Goal: Task Accomplishment & Management: Manage account settings

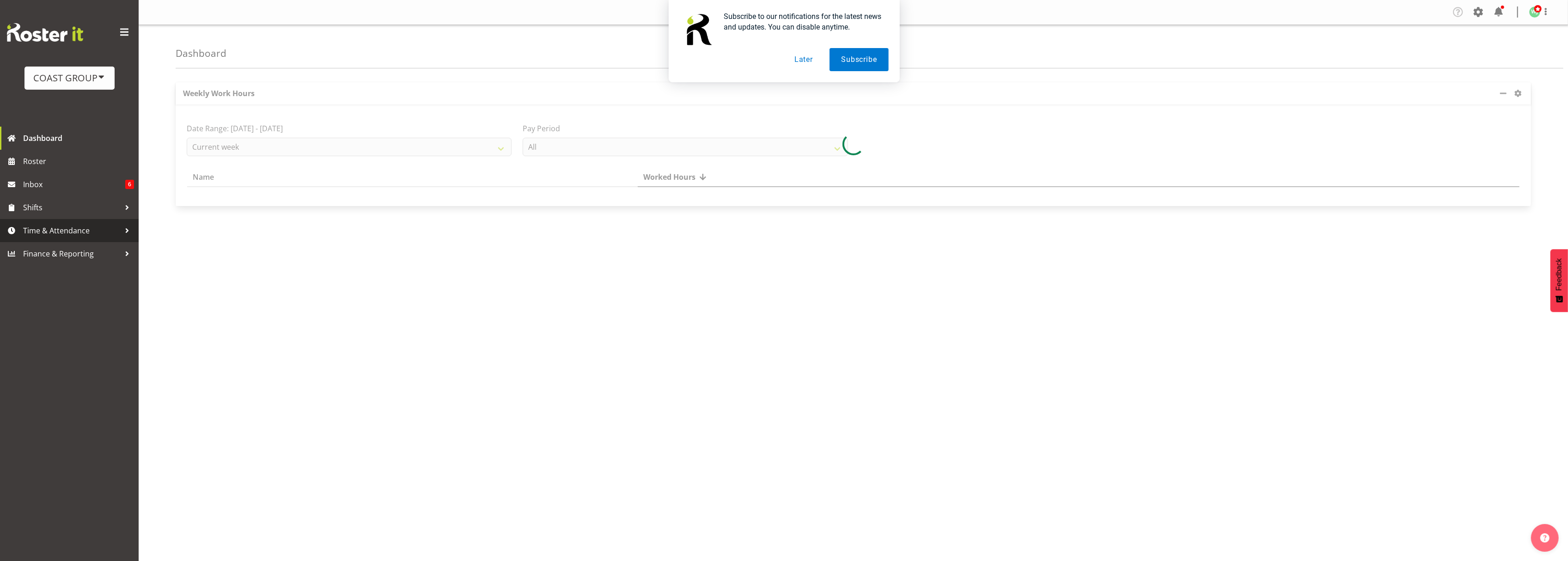
click at [72, 234] on span "Time & Attendance" at bounding box center [71, 230] width 97 height 14
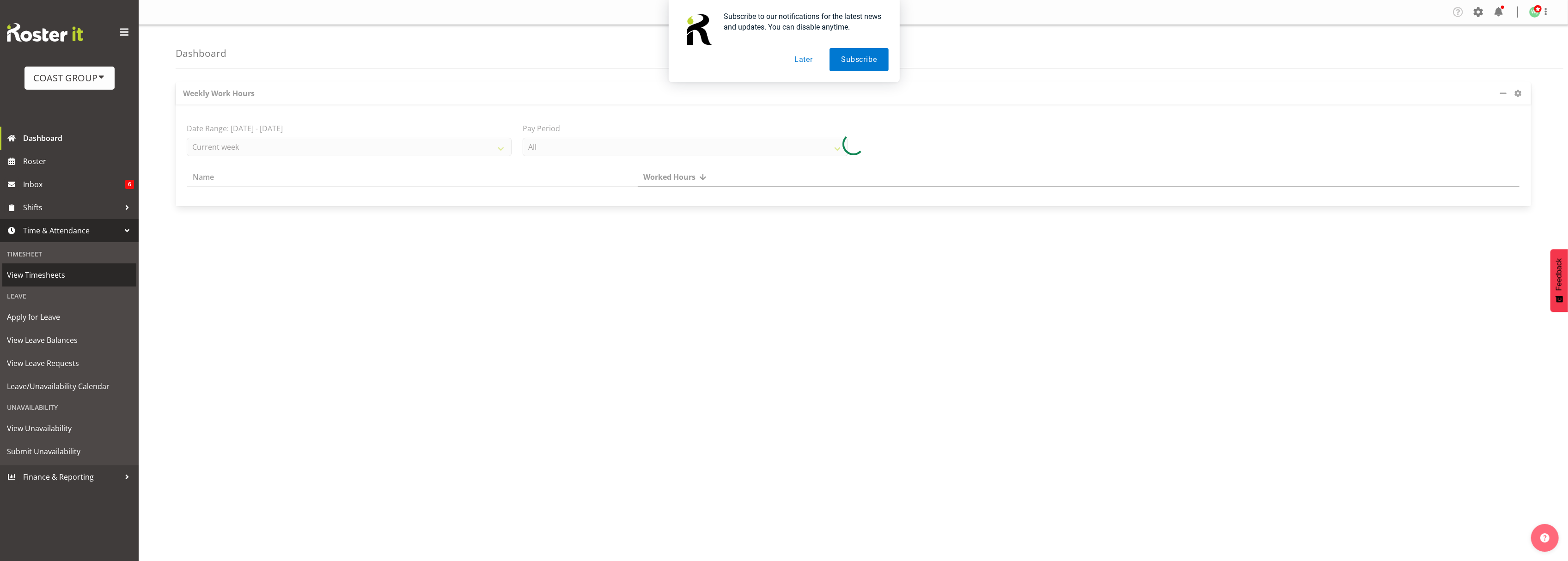
click at [61, 270] on span "View Timesheets" at bounding box center [69, 275] width 125 height 14
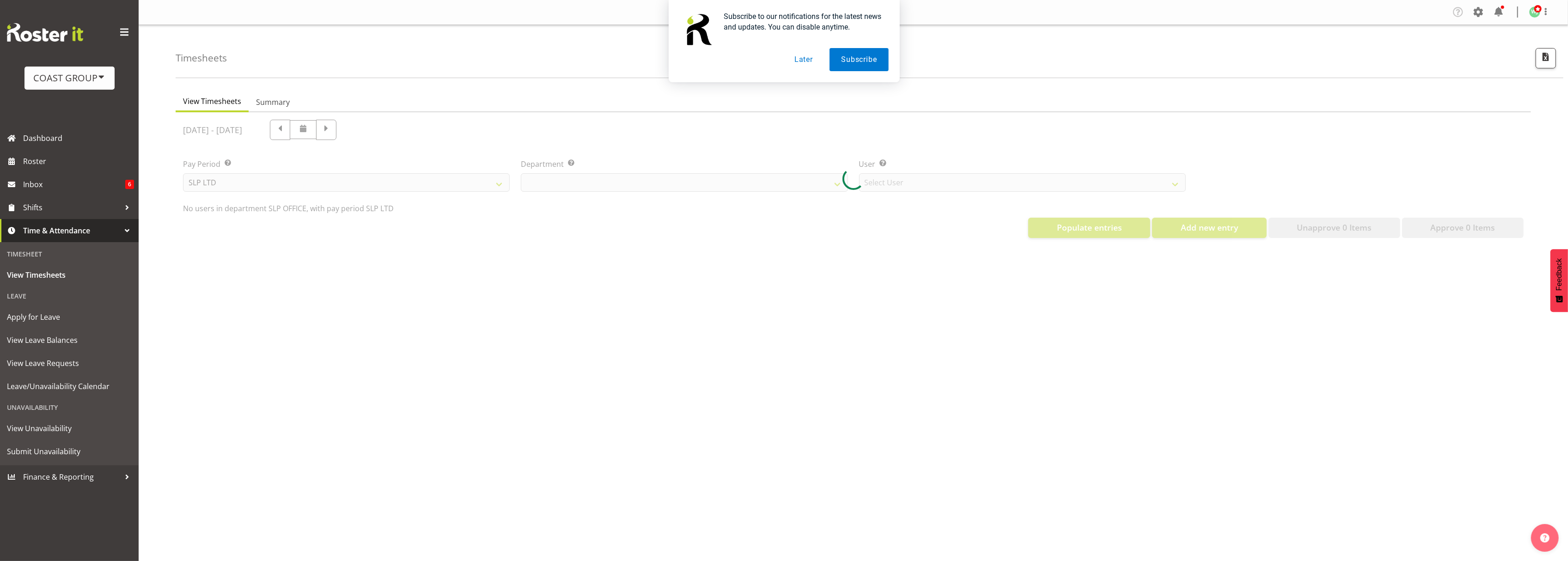
click at [807, 60] on button "Later" at bounding box center [803, 59] width 42 height 23
select select "25"
select select "7496"
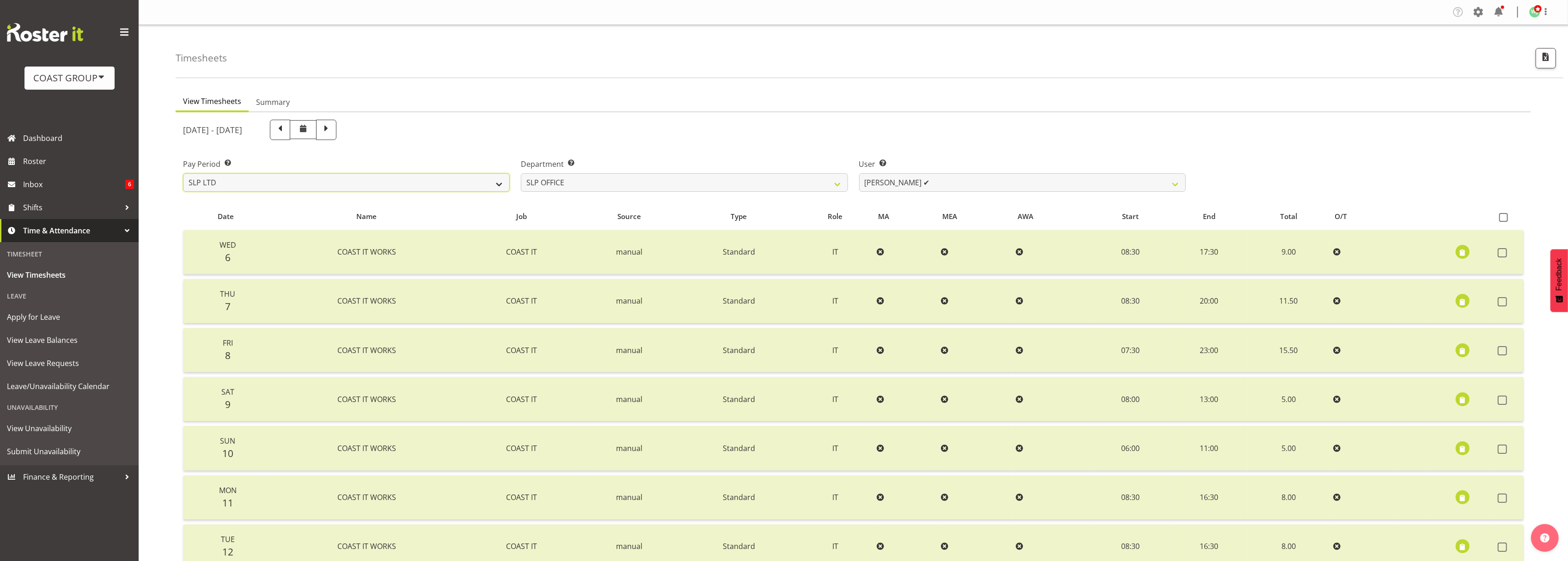
click at [445, 185] on select "SLP LTD EHS LTD DW LTD VEHICLES Carlton Events Hamilton 120 Limited Wellington …" at bounding box center [346, 183] width 327 height 18
select select "7"
click at [183, 173] on select "SLP LTD EHS LTD DW LTD VEHICLES Carlton Events Hamilton 120 Limited Wellington …" at bounding box center [346, 183] width 327 height 18
select select
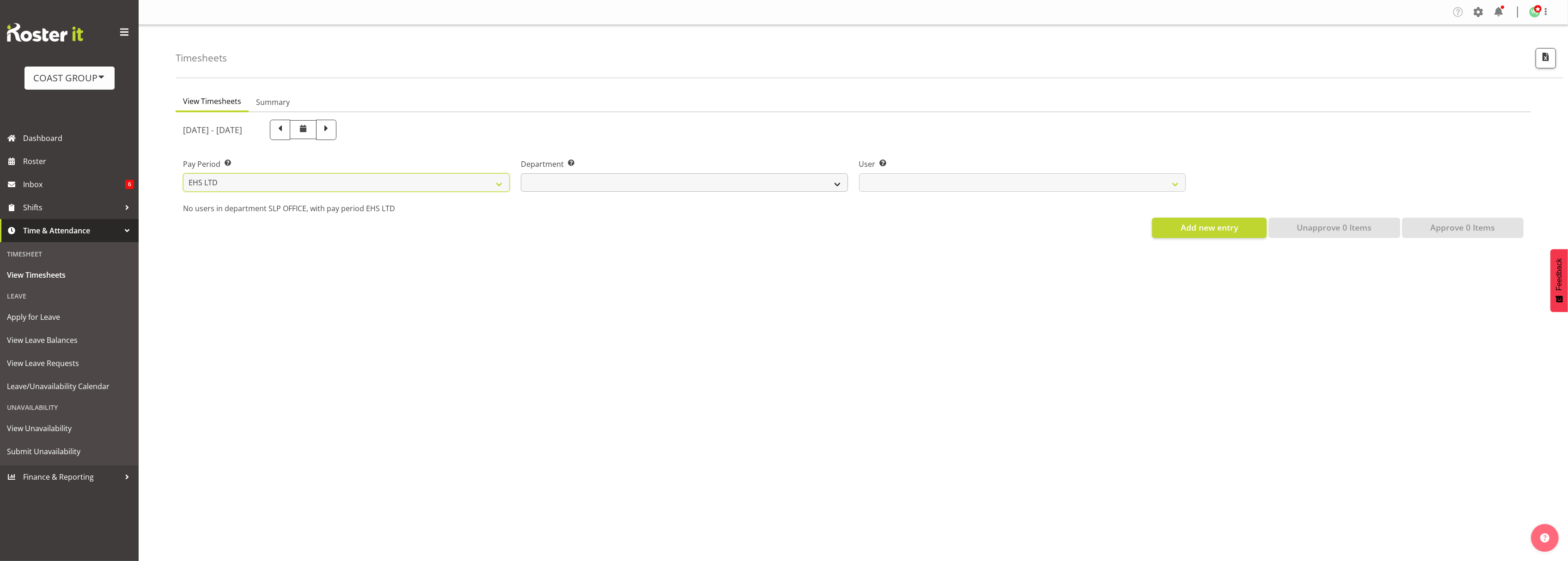
select select
click at [608, 184] on select "EHS AKL ACCOUNTS EHS AKL CARPET EHS AKL D&B EHS AKL DESIGNER EHS AKL FURNITURE …" at bounding box center [684, 183] width 327 height 18
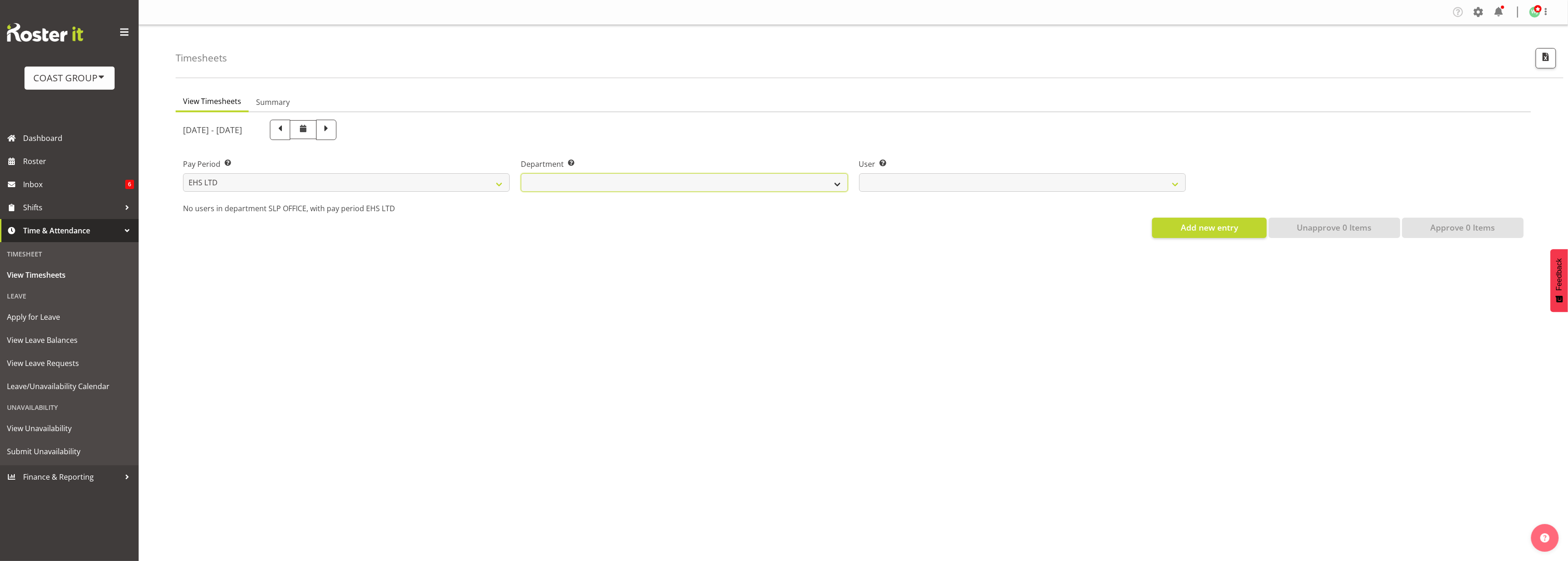
select select "34"
click at [521, 173] on select "EHS AKL ACCOUNTS EHS AKL CARPET EHS AKL D&B EHS AKL DESIGNER EHS AKL FURNITURE …" at bounding box center [684, 183] width 327 height 18
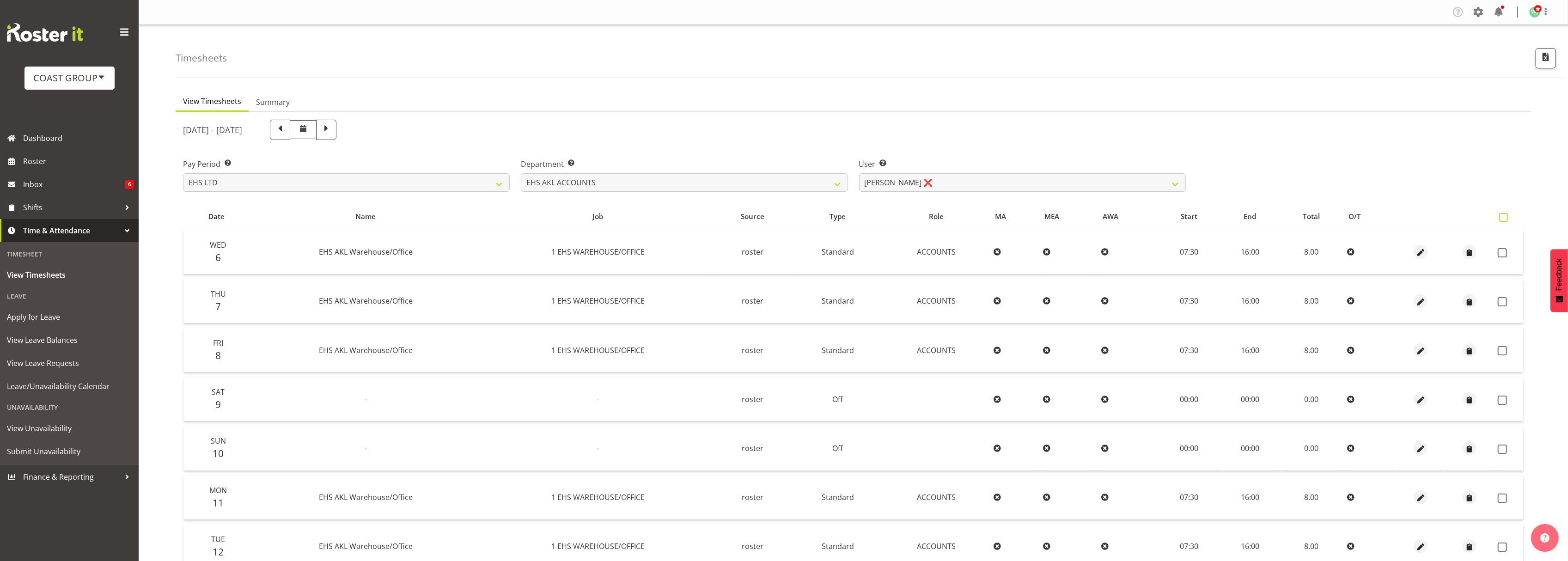
click at [1507, 216] on span at bounding box center [1503, 218] width 9 height 9
click at [1505, 216] on input "checkbox" at bounding box center [1502, 217] width 6 height 6
checkbox input "true"
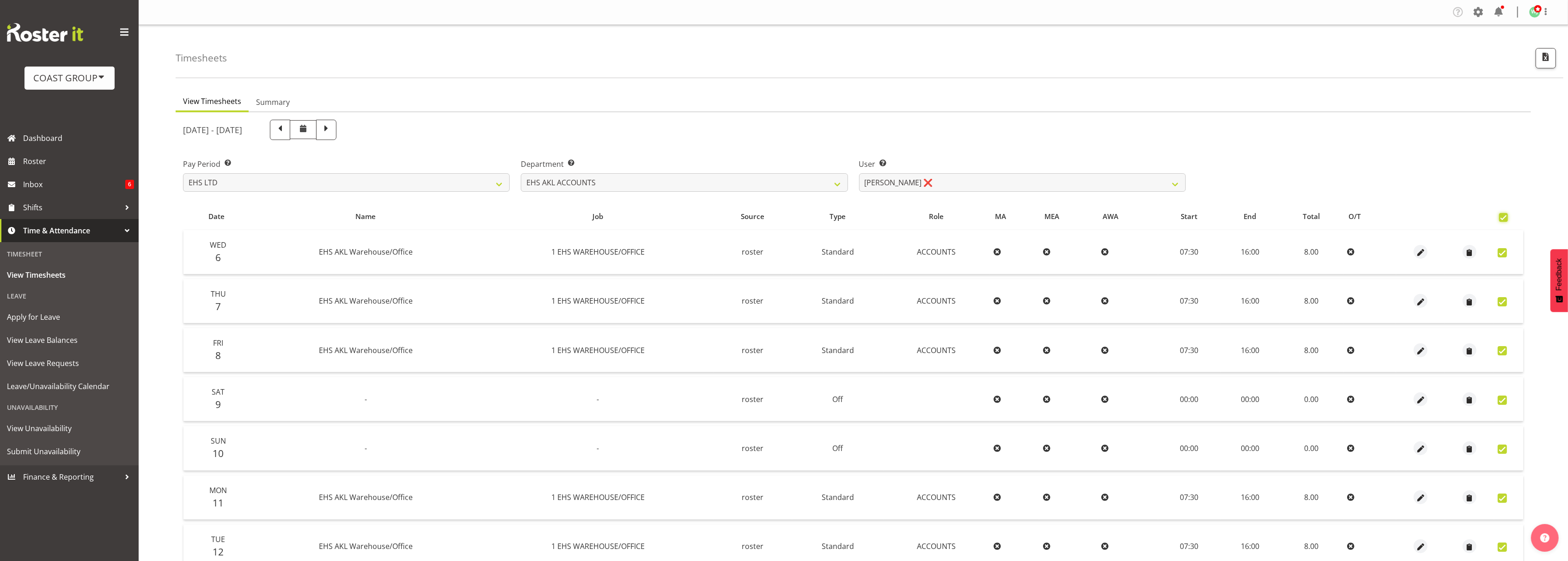
checkbox input "true"
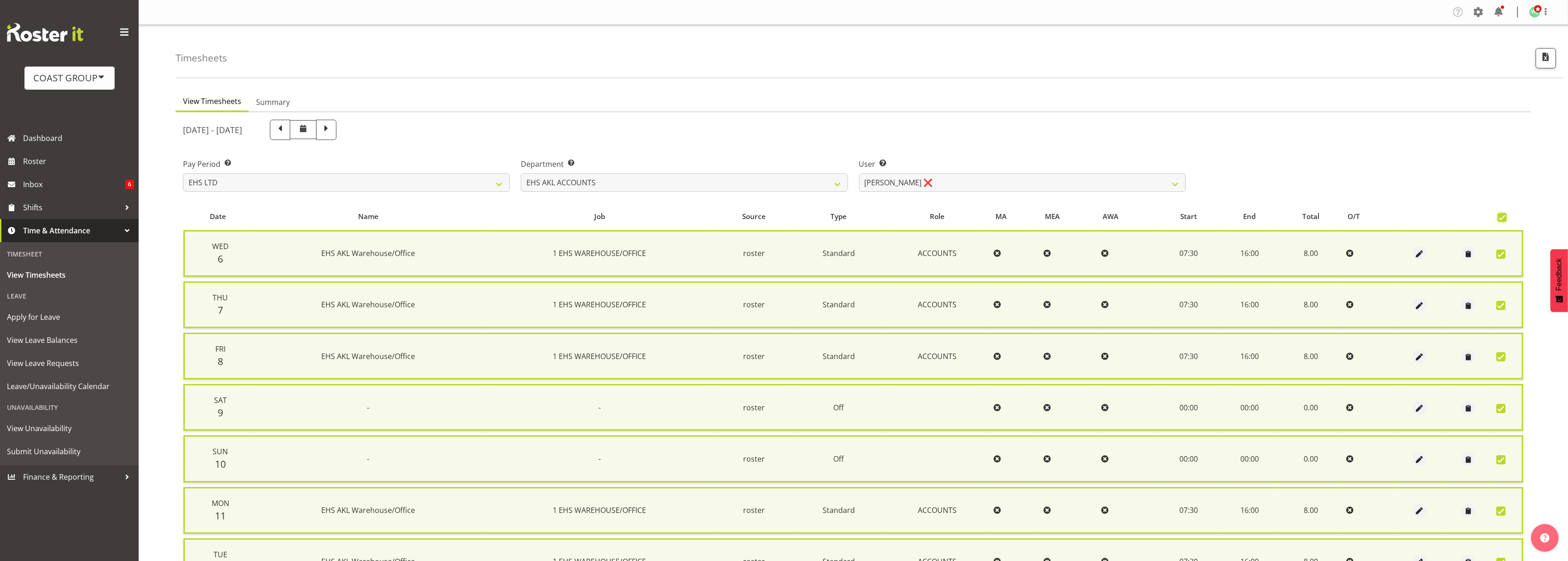
scroll to position [94, 0]
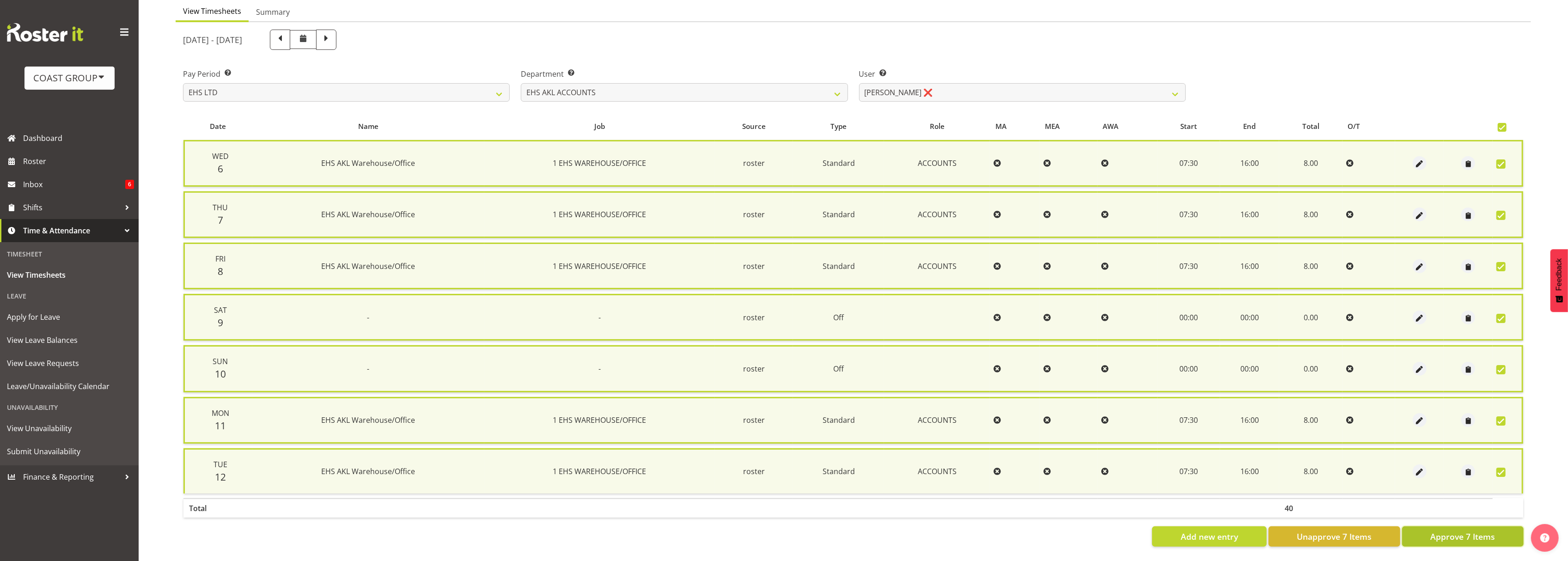
click at [1466, 531] on span "Approve 7 Items" at bounding box center [1463, 536] width 65 height 12
checkbox input "false"
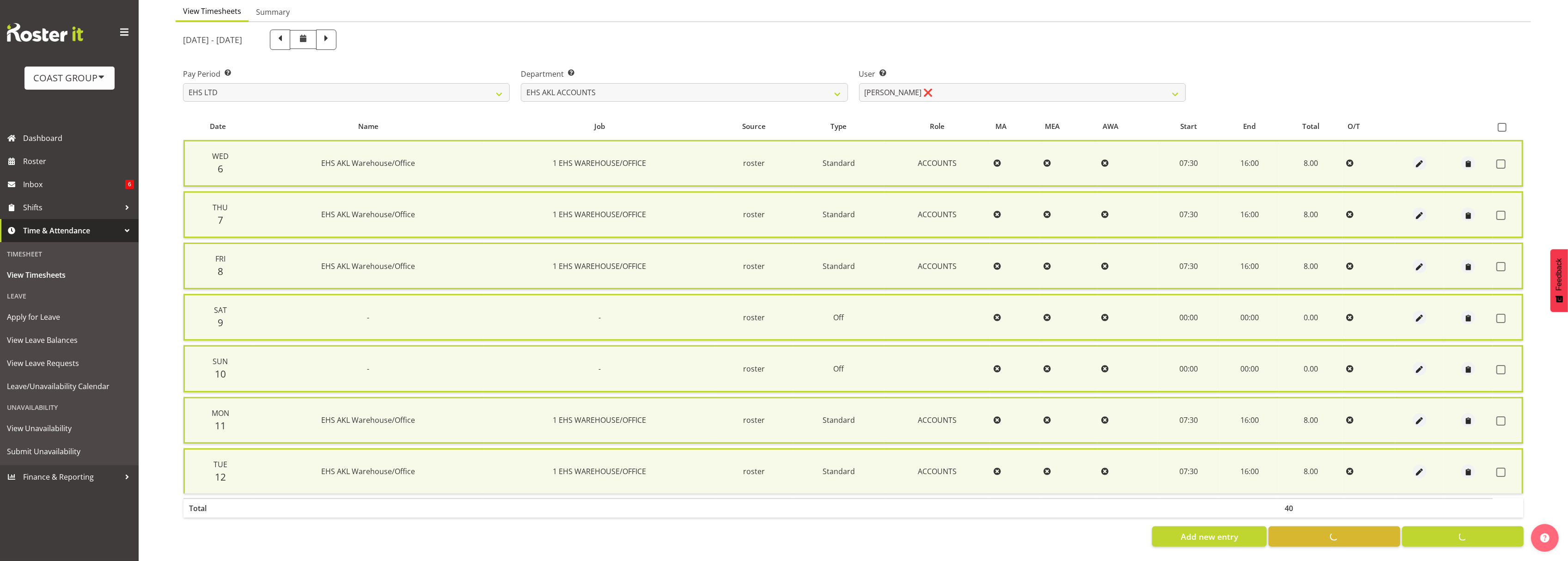
checkbox input "false"
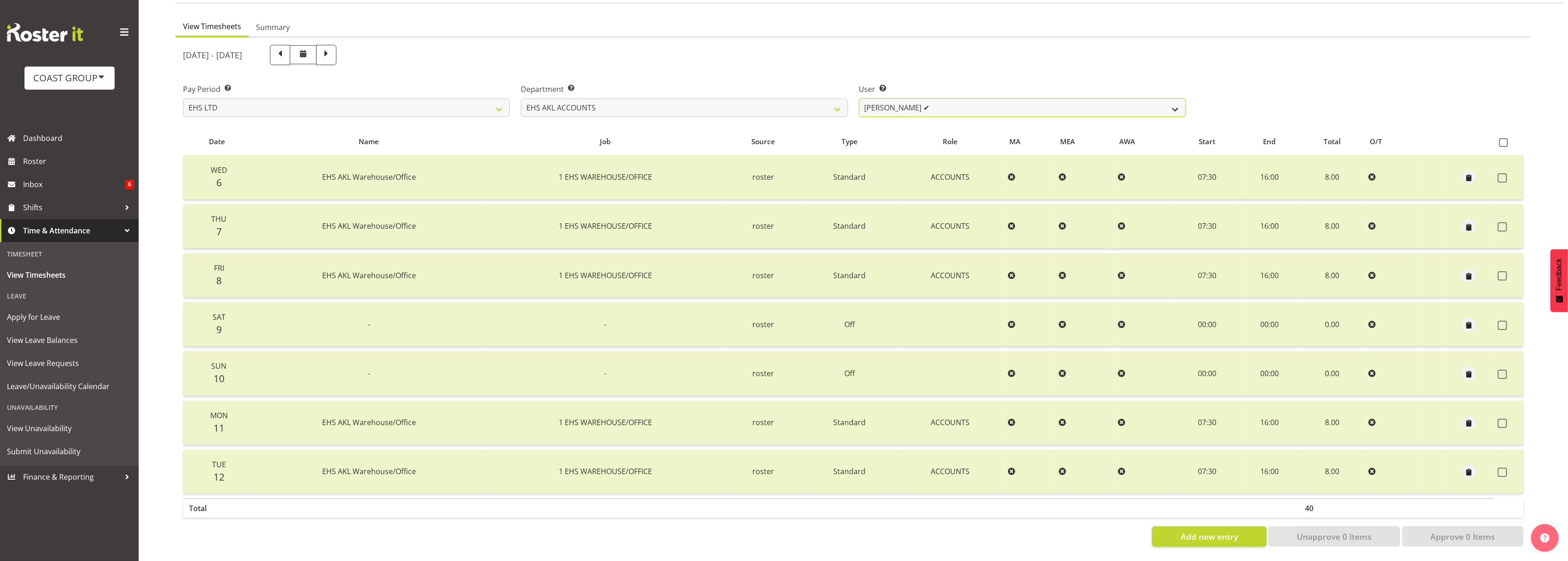
click at [1063, 99] on select "Angela Kerrigan ✔ Michelle Xiang ❌ Rissa (Thitiphat) Preecharujiroj ❌ Seon Youn…" at bounding box center [1022, 108] width 327 height 18
click at [859, 99] on select "Angela Kerrigan ✔ Michelle Xiang ❌ Rissa (Thitiphat) Preecharujiroj ❌ Seon Youn…" at bounding box center [1022, 108] width 327 height 18
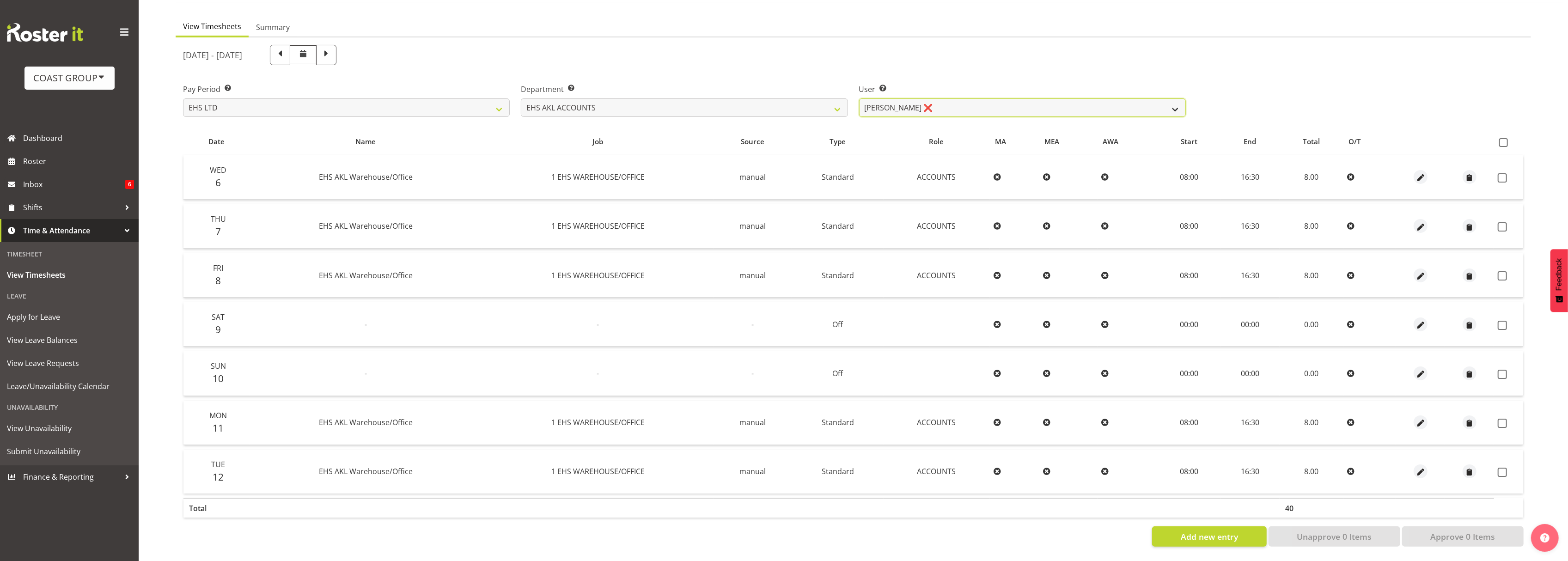
click at [938, 102] on select "Angela Kerrigan ✔ Michelle Xiang ❌ Rissa (Thitiphat) Preecharujiroj ❌ Seon Youn…" at bounding box center [1022, 108] width 327 height 18
select select "11283"
click at [859, 99] on select "Angela Kerrigan ✔ Michelle Xiang ❌ Rissa (Thitiphat) Preecharujiroj ❌ Seon Youn…" at bounding box center [1022, 108] width 327 height 18
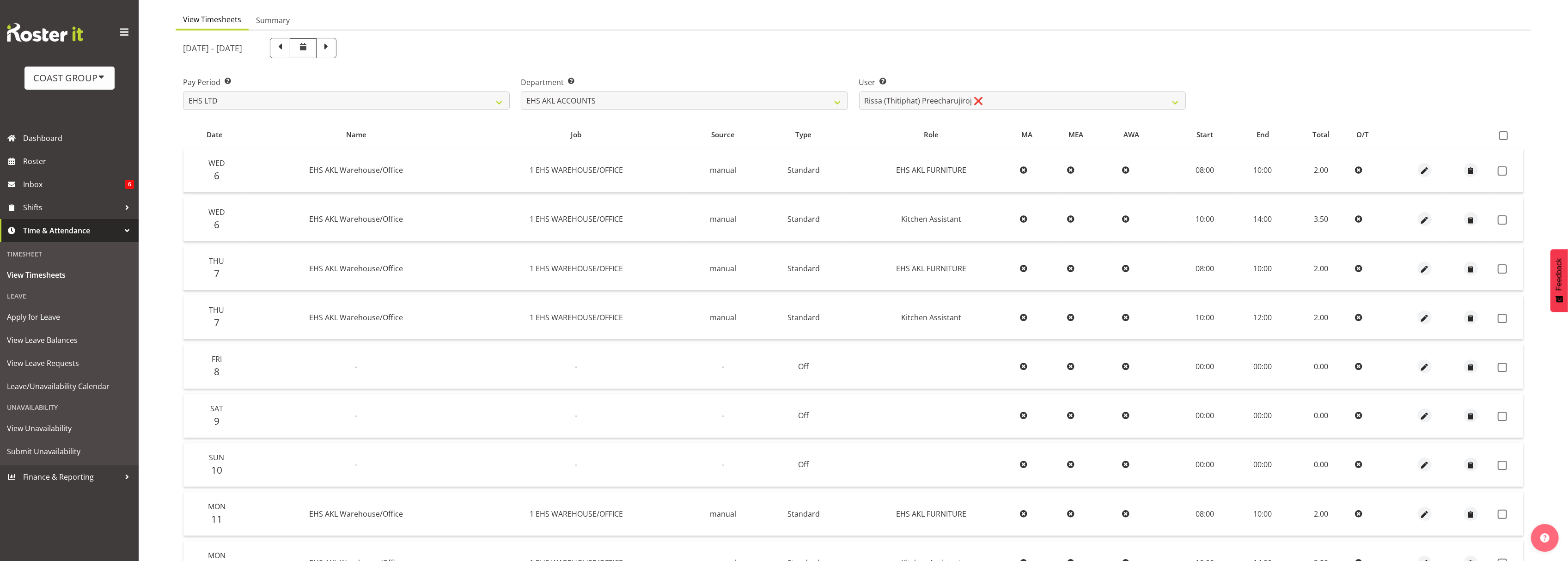
click at [1503, 135] on span at bounding box center [1503, 136] width 9 height 9
click at [1503, 135] on input "checkbox" at bounding box center [1502, 136] width 6 height 6
checkbox input "true"
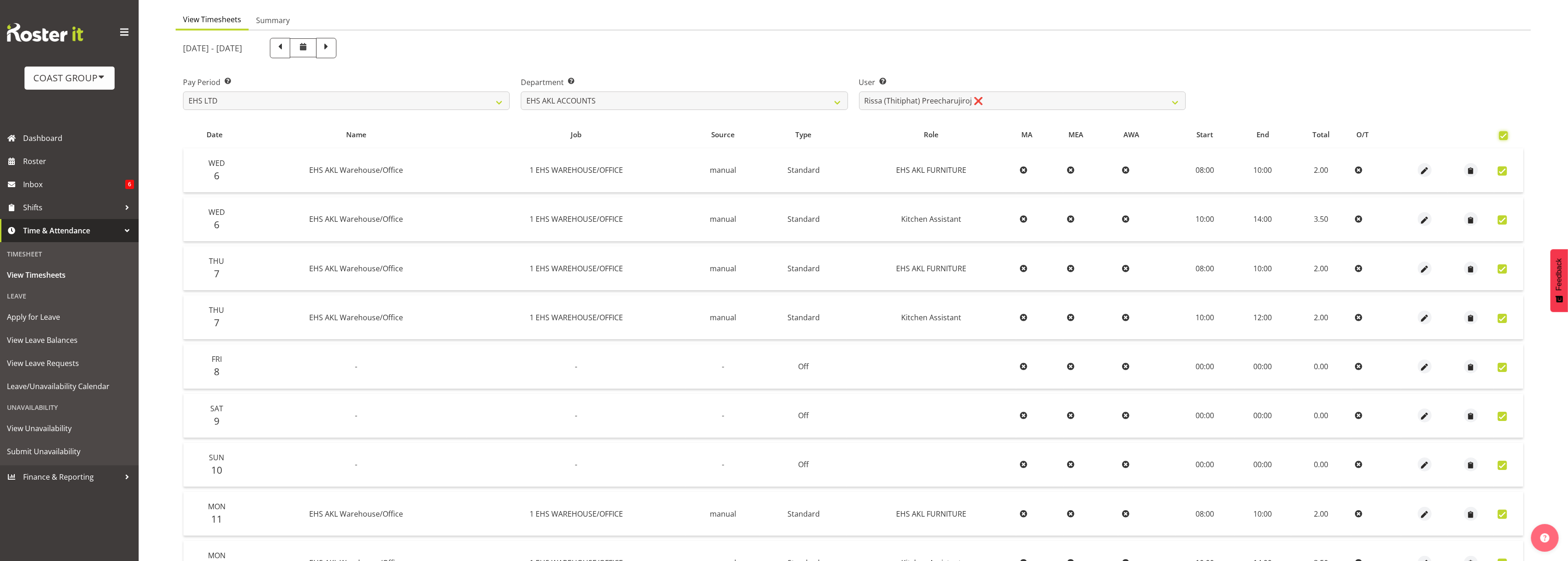
checkbox input "true"
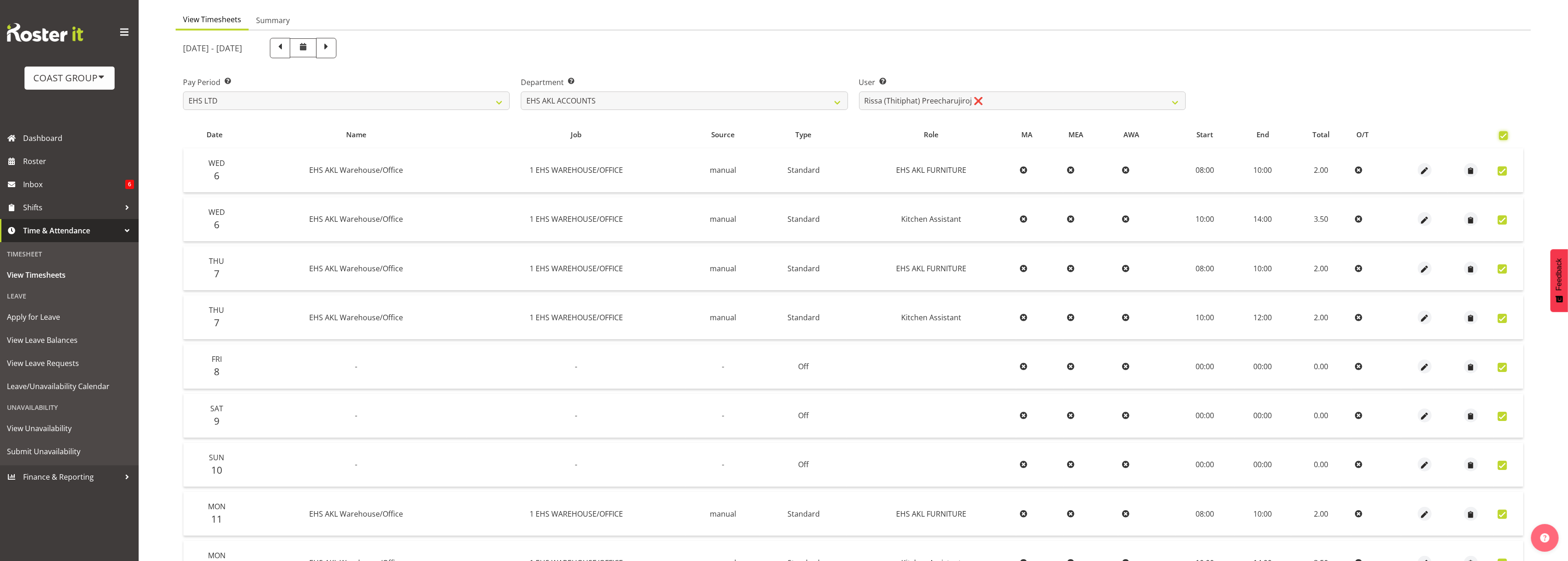
checkbox input "true"
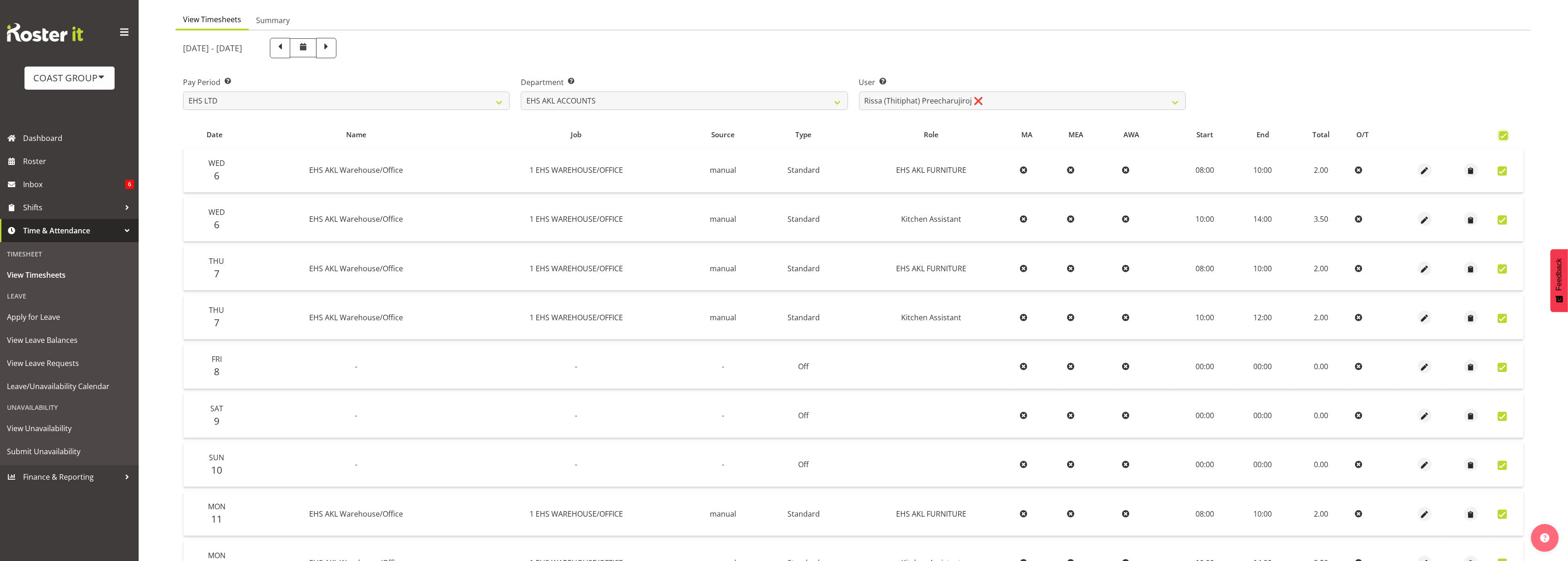
checkbox input "true"
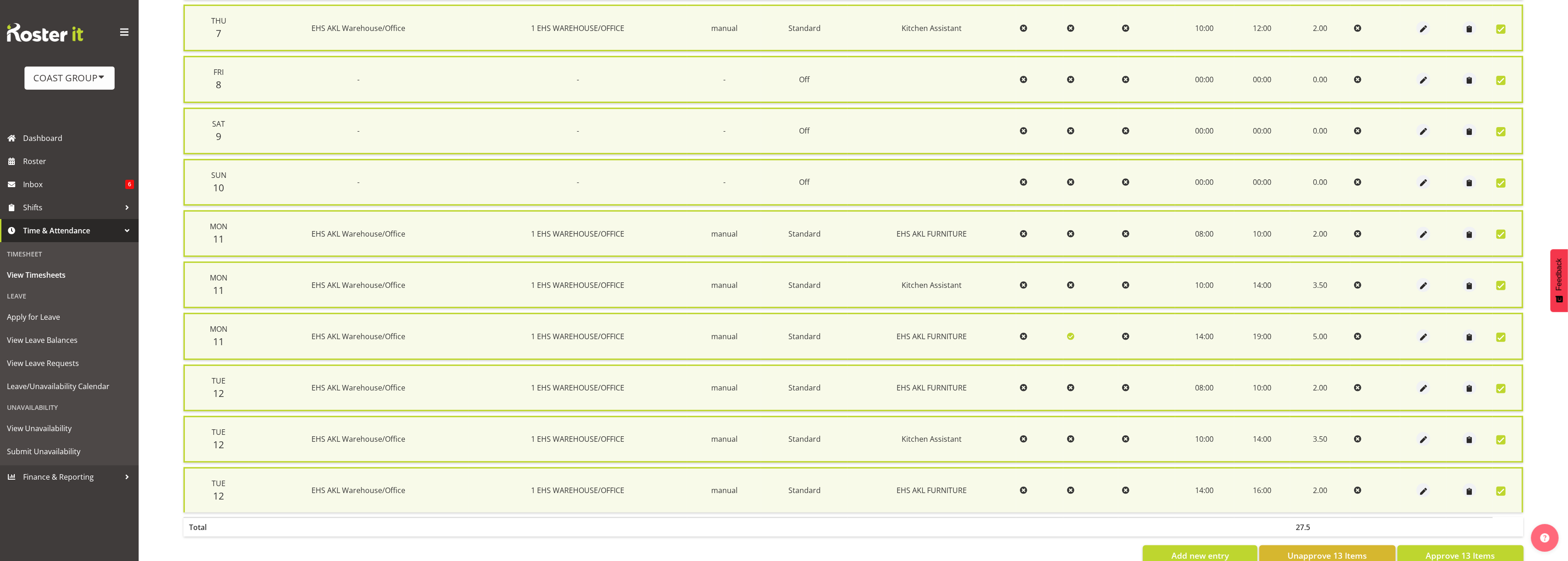
scroll to position [399, 0]
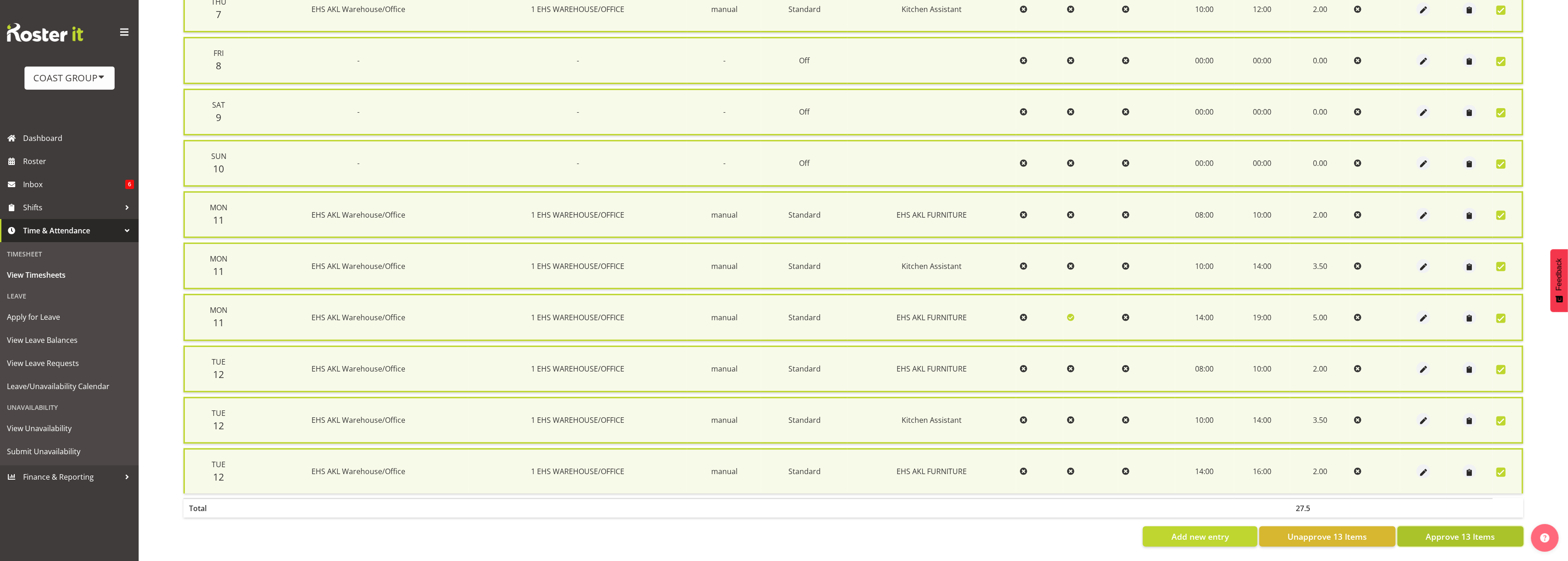
click at [1487, 531] on span "Approve 13 Items" at bounding box center [1460, 536] width 69 height 12
checkbox input "false"
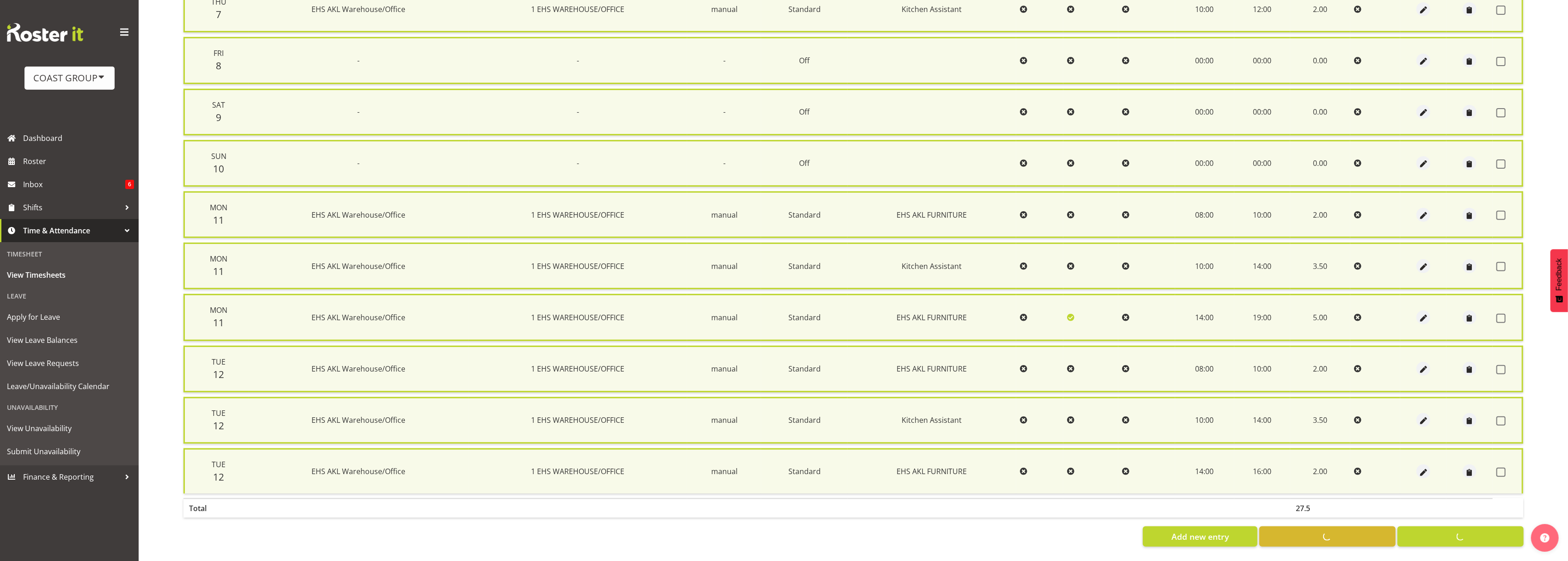
checkbox input "false"
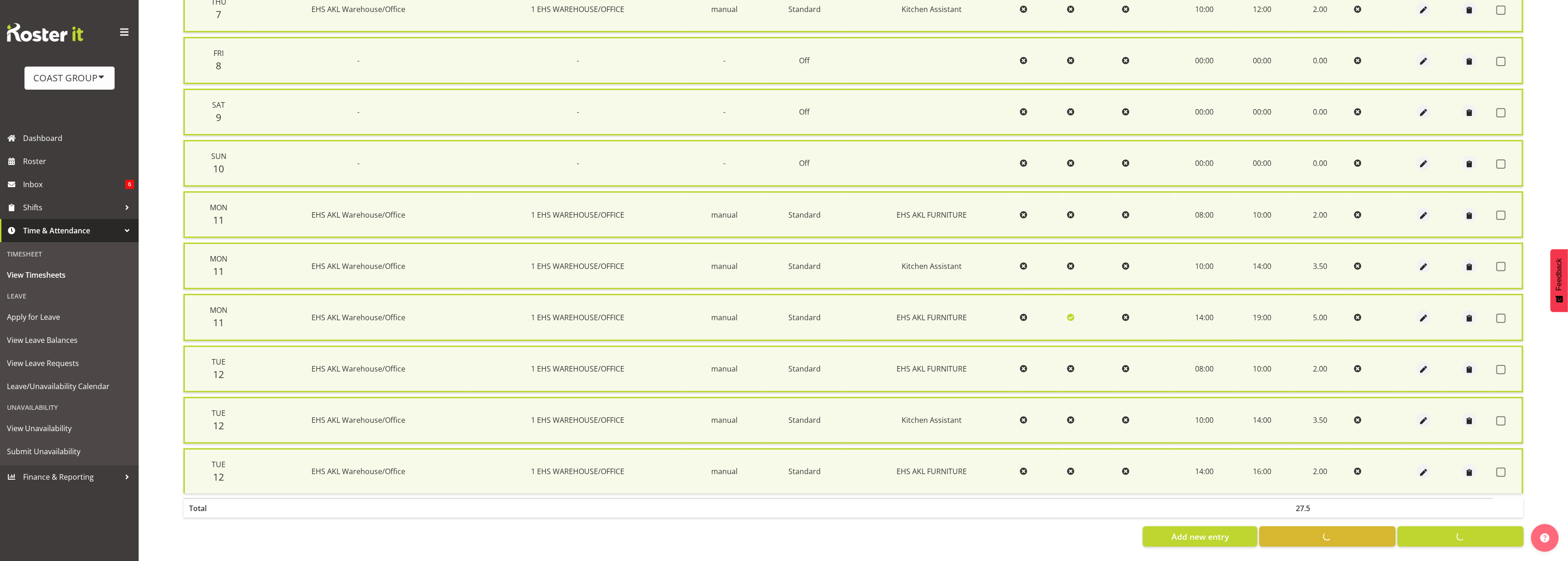
checkbox input "false"
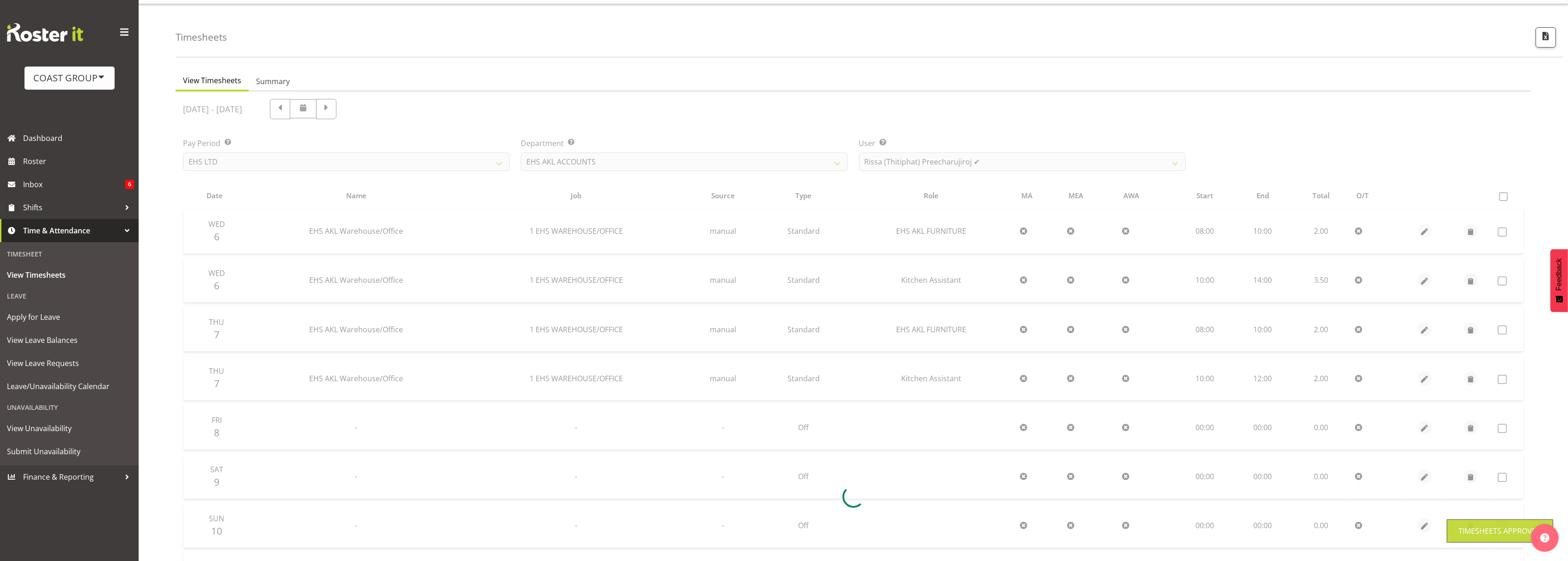
scroll to position [6, 0]
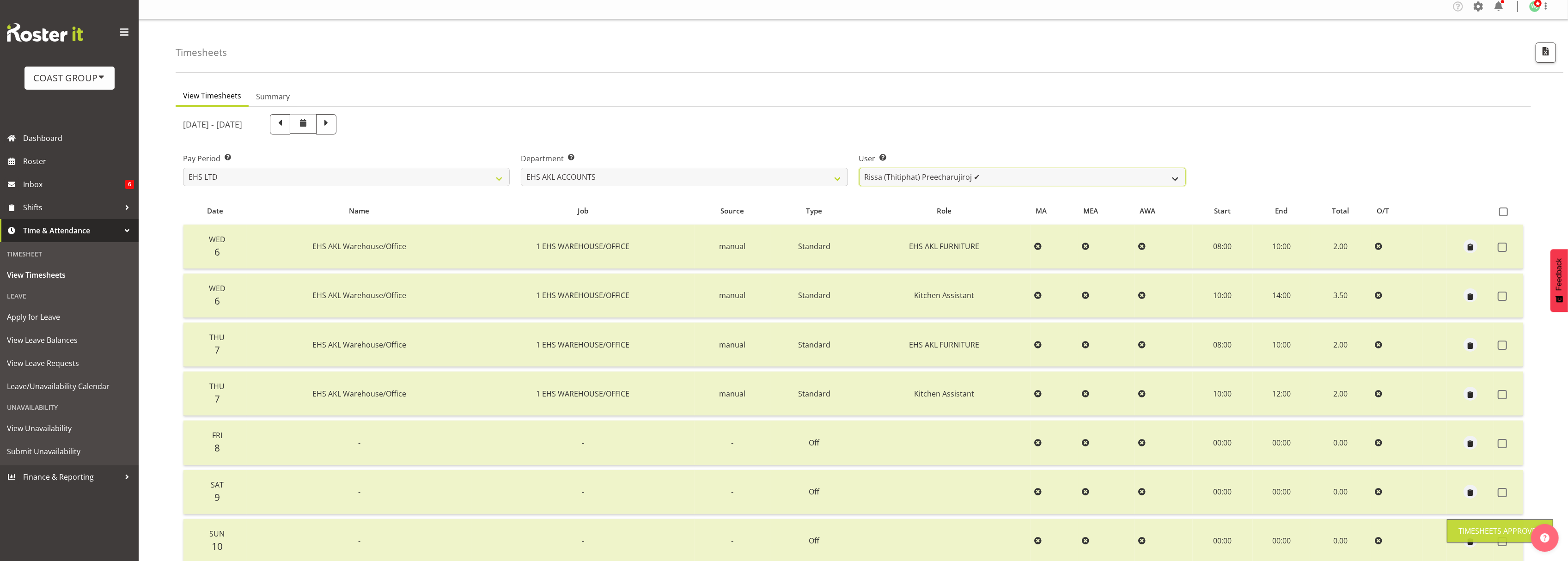
click at [969, 180] on select "Angela Kerrigan ✔ Michelle Xiang ❌ Rissa (Thitiphat) Preecharujiroj ✔ Seon Youn…" at bounding box center [1022, 177] width 327 height 18
select select "8911"
click at [859, 168] on select "Angela Kerrigan ✔ Michelle Xiang ❌ Rissa (Thitiphat) Preecharujiroj ✔ Seon Youn…" at bounding box center [1022, 177] width 327 height 18
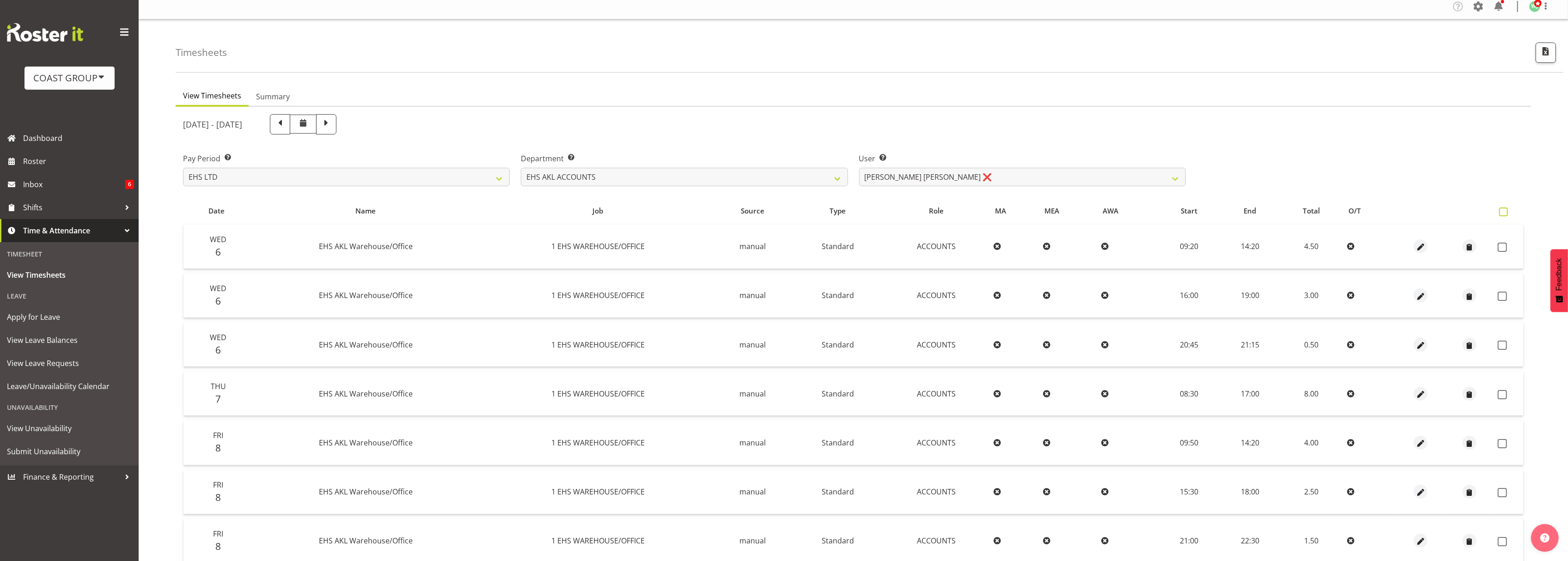
click at [1505, 211] on span at bounding box center [1503, 212] width 9 height 9
click at [1505, 211] on input "checkbox" at bounding box center [1502, 211] width 6 height 6
checkbox input "true"
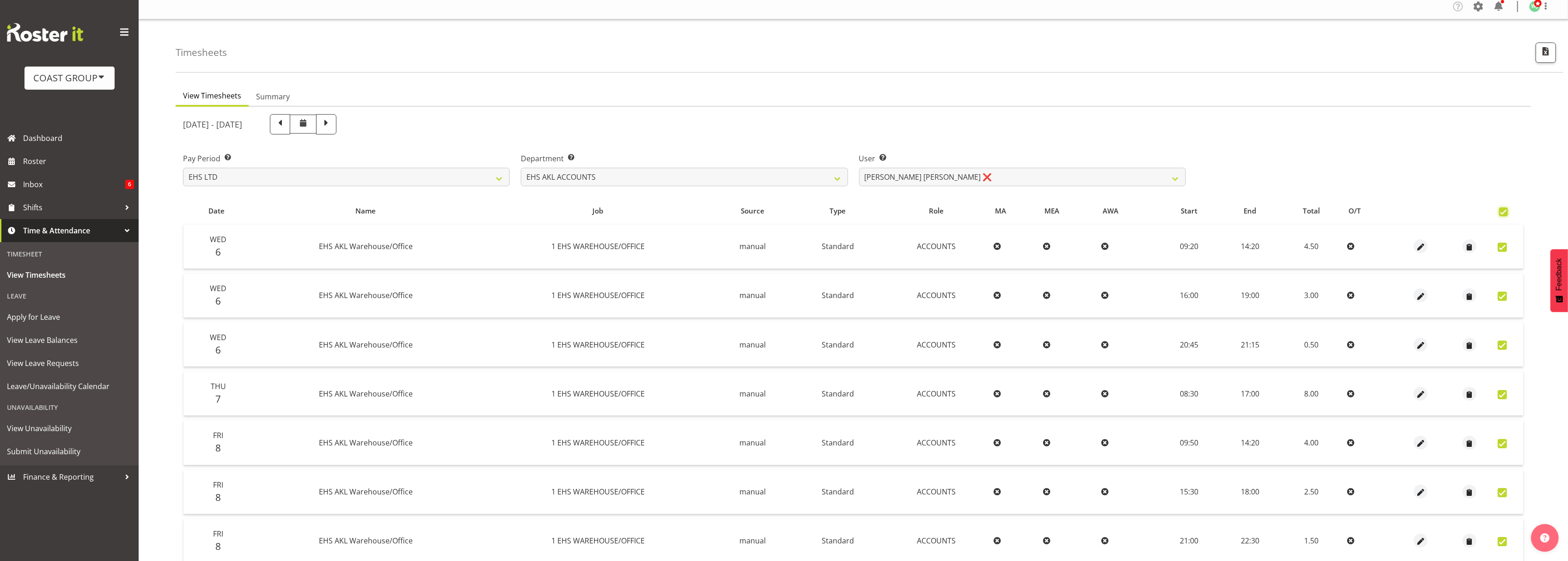
checkbox input "true"
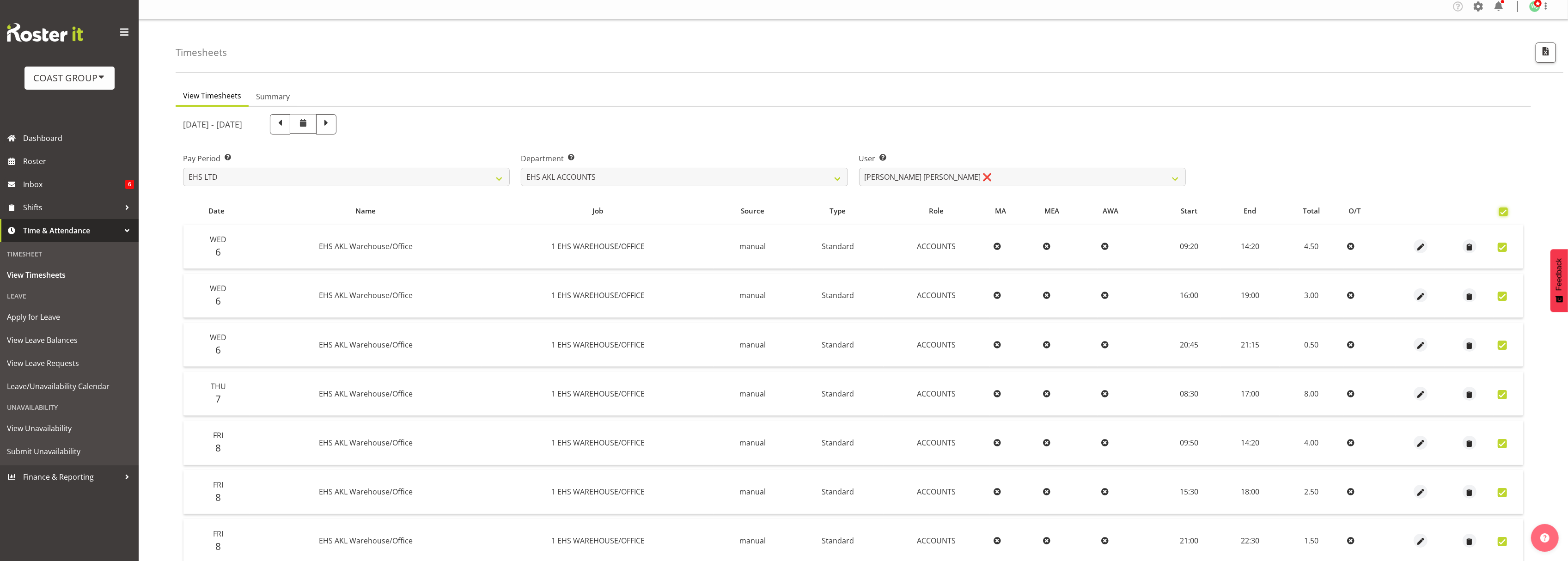
checkbox input "true"
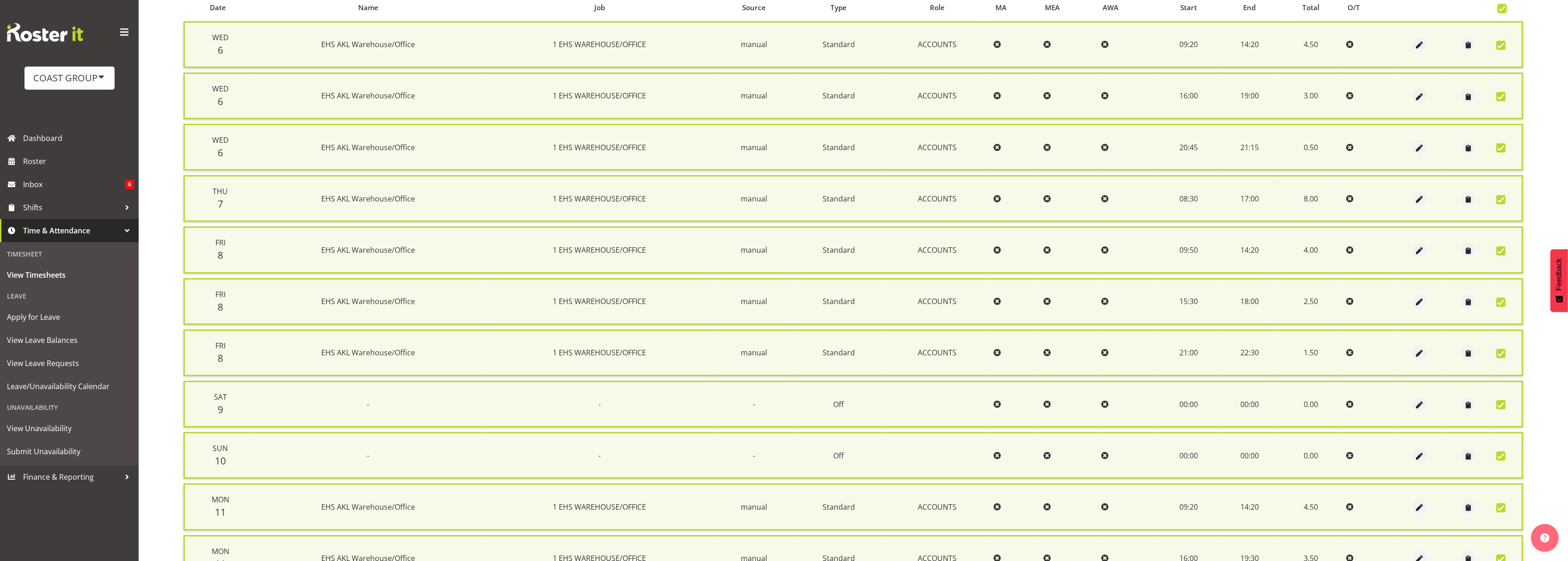
scroll to position [348, 0]
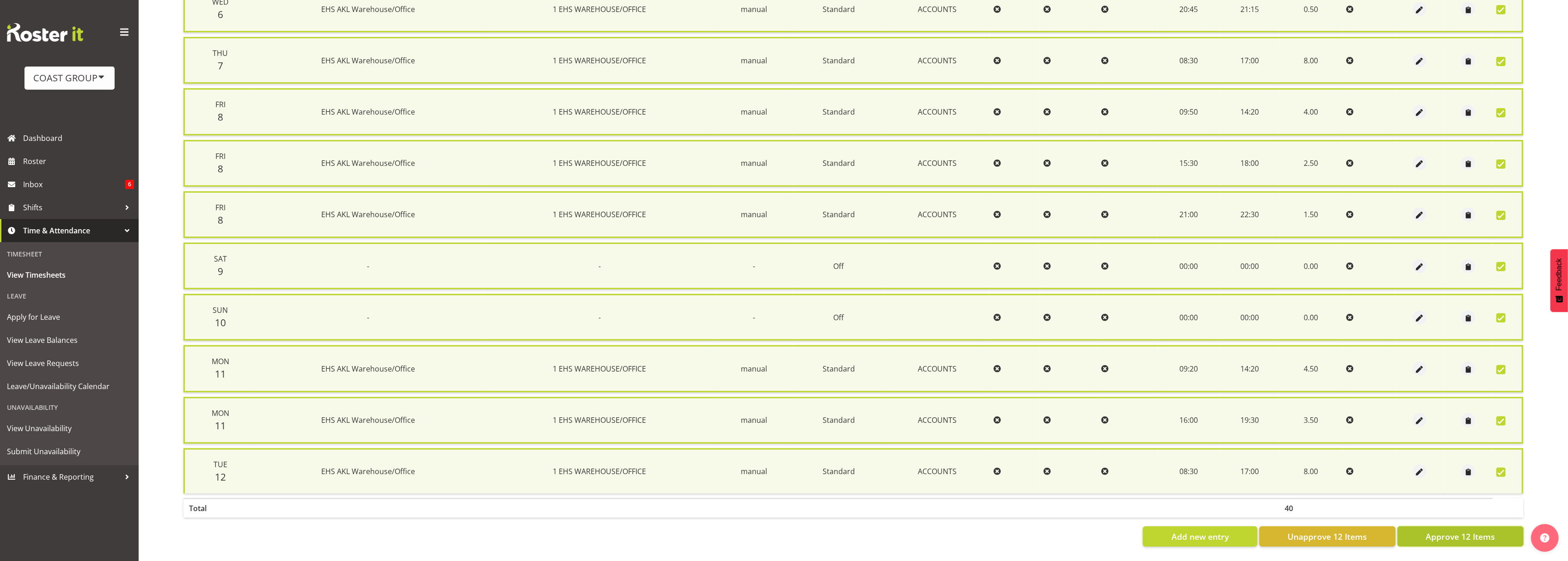
click at [1467, 531] on span "Approve 12 Items" at bounding box center [1460, 536] width 69 height 12
checkbox input "false"
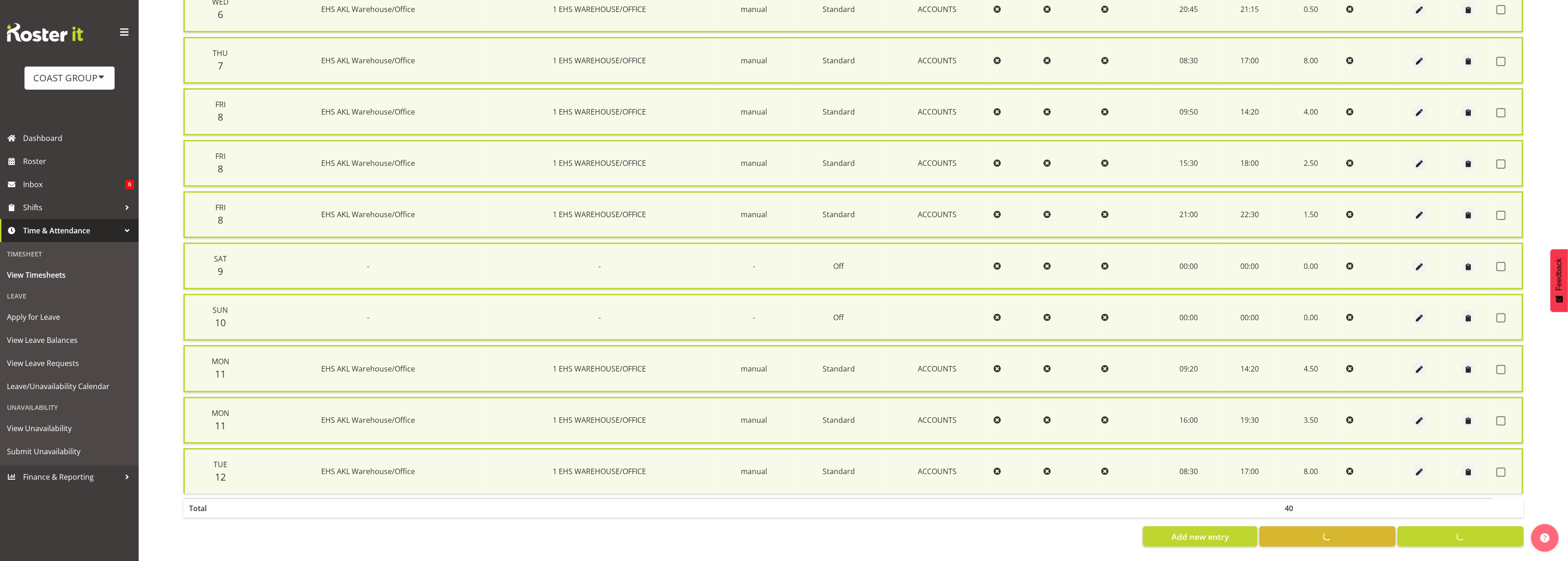
checkbox input "false"
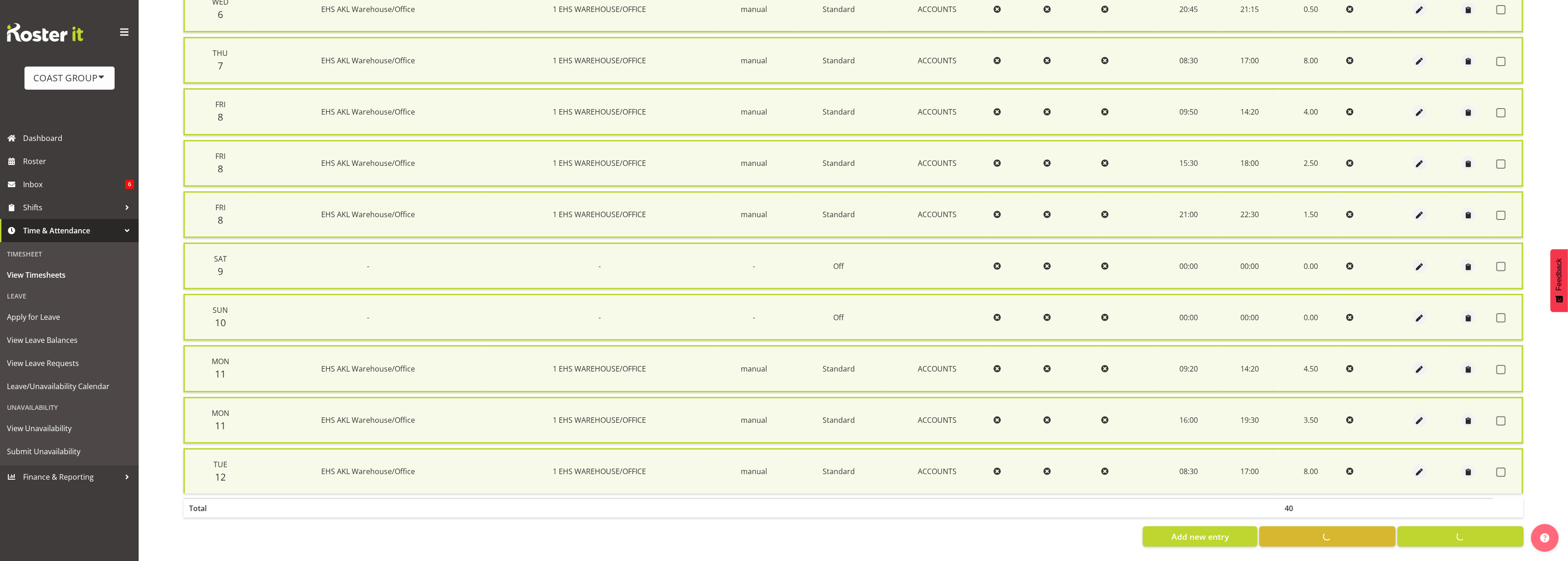
checkbox input "false"
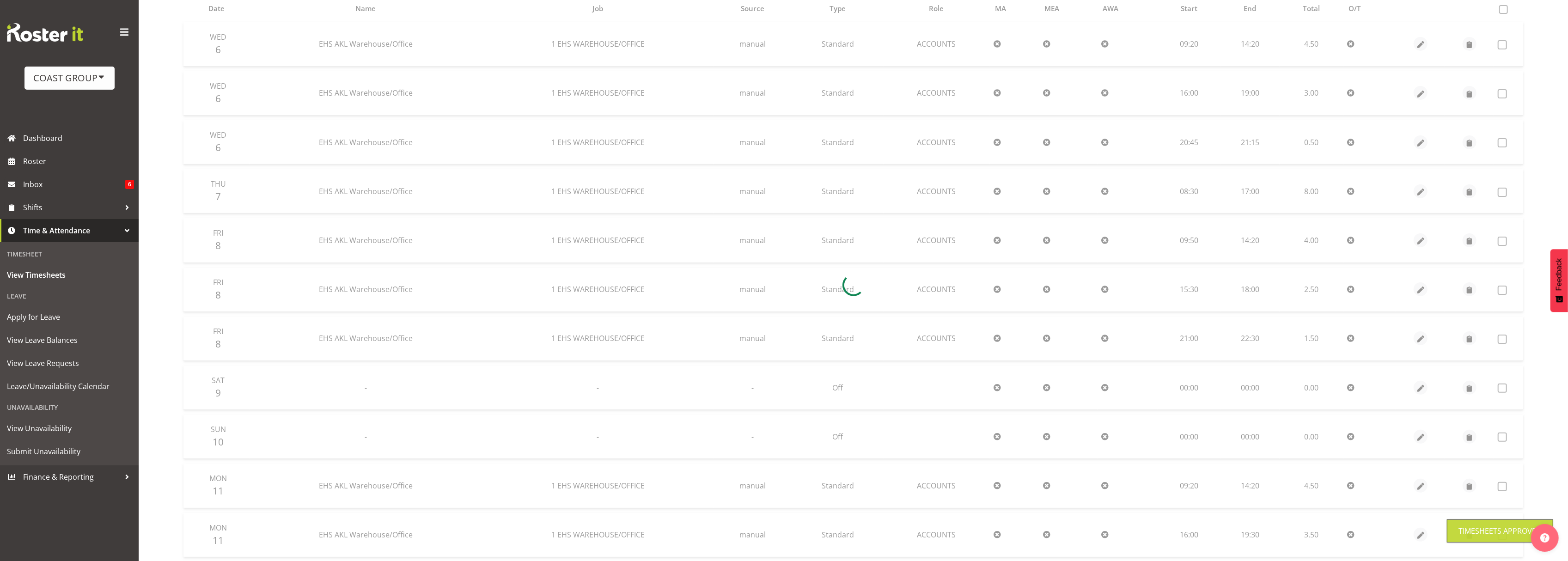
scroll to position [141, 0]
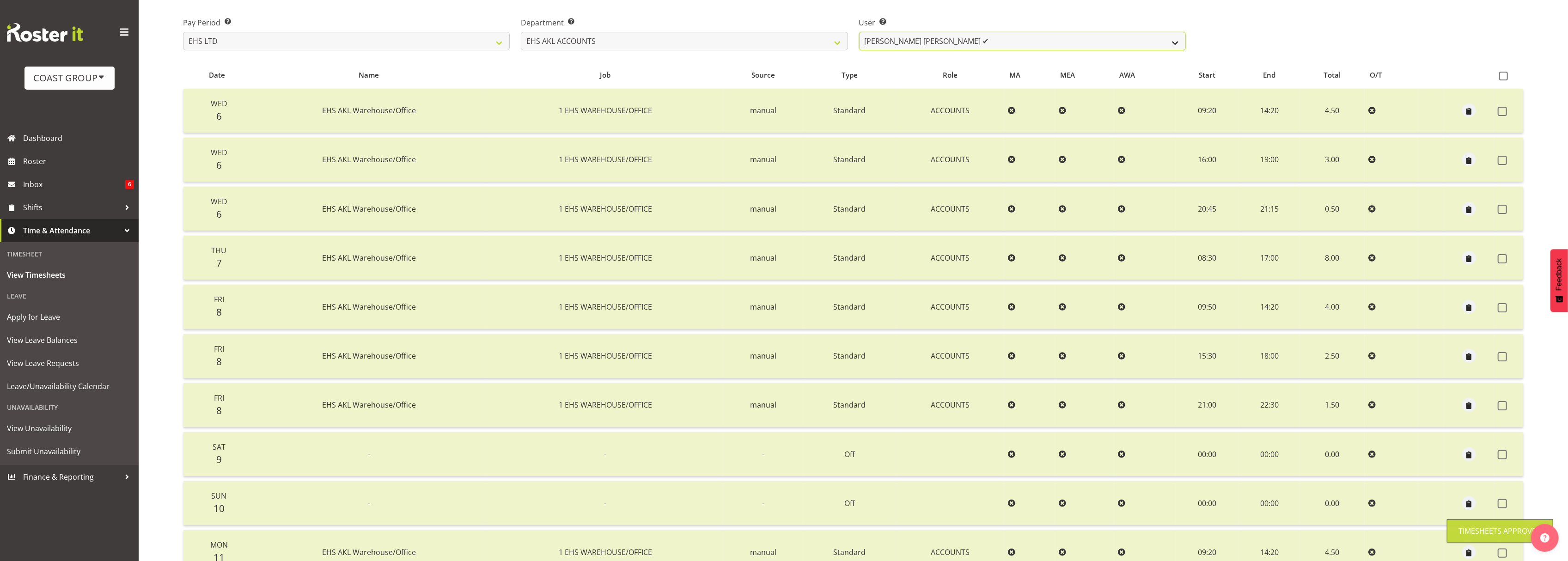
click at [973, 42] on select "Angela Kerrigan ✔ Michelle Xiang ❌ Rissa (Thitiphat) Preecharujiroj ✔ Seon Youn…" at bounding box center [1022, 42] width 327 height 18
select select "1017"
click at [859, 32] on select "Angela Kerrigan ✔ Michelle Xiang ❌ Rissa (Thitiphat) Preecharujiroj ✔ Seon Youn…" at bounding box center [1022, 42] width 327 height 18
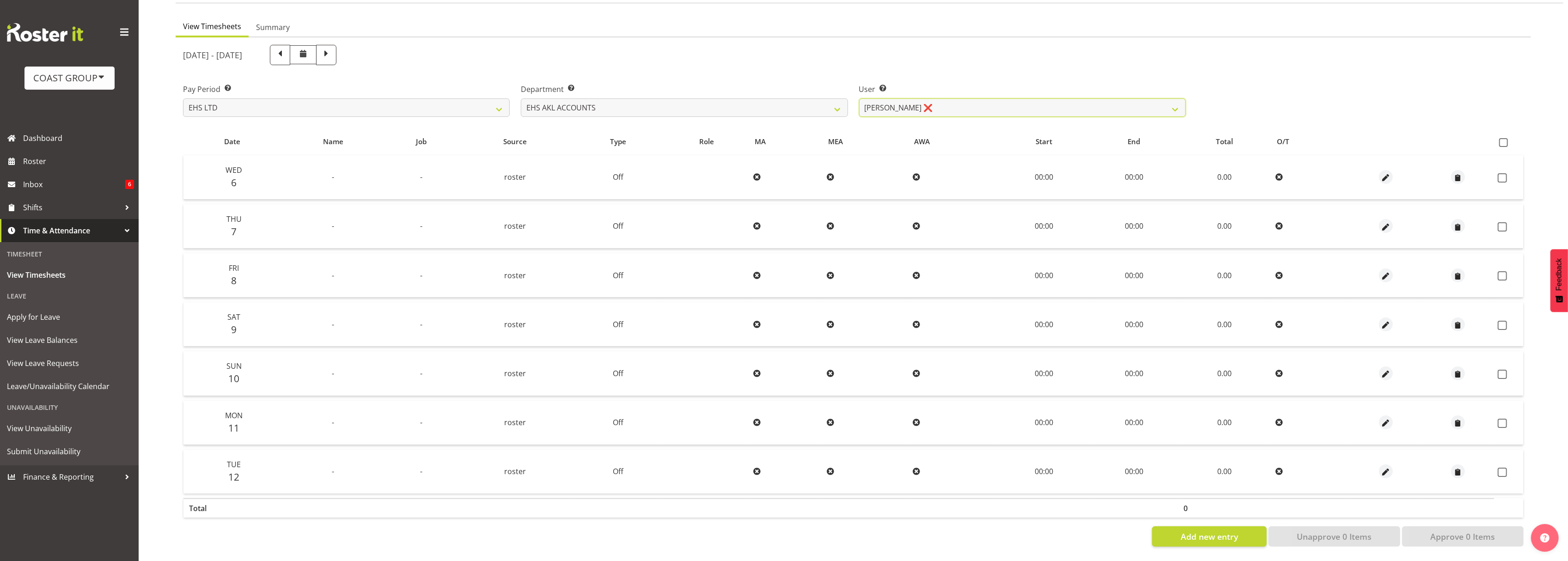
scroll to position [82, 0]
click at [1506, 138] on span at bounding box center [1503, 143] width 9 height 9
click at [1505, 139] on input "checkbox" at bounding box center [1502, 142] width 6 height 6
checkbox input "true"
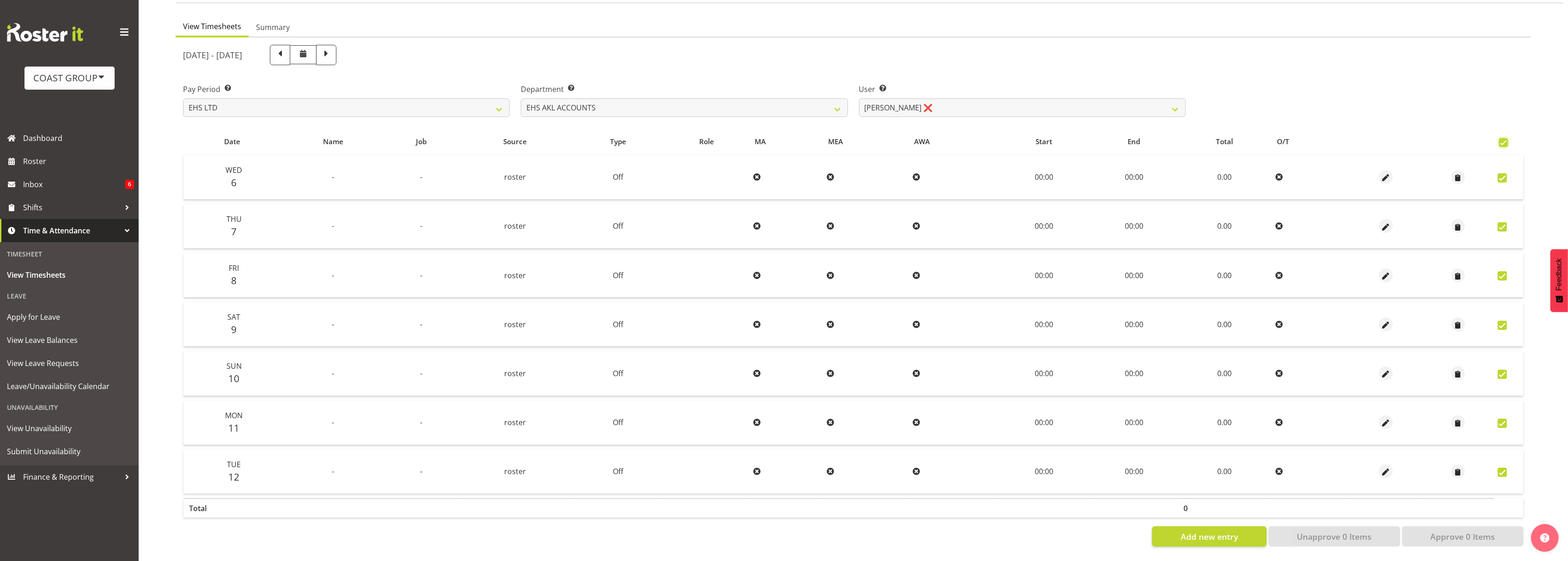
checkbox input "true"
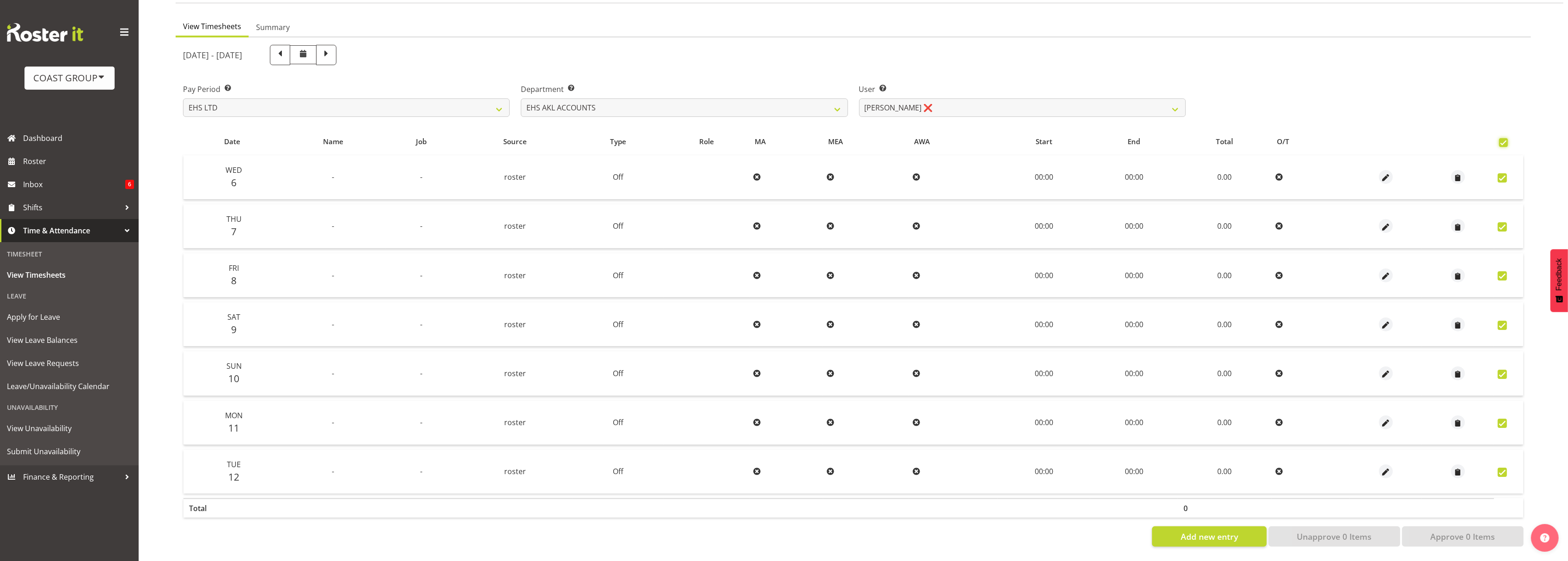
checkbox input "true"
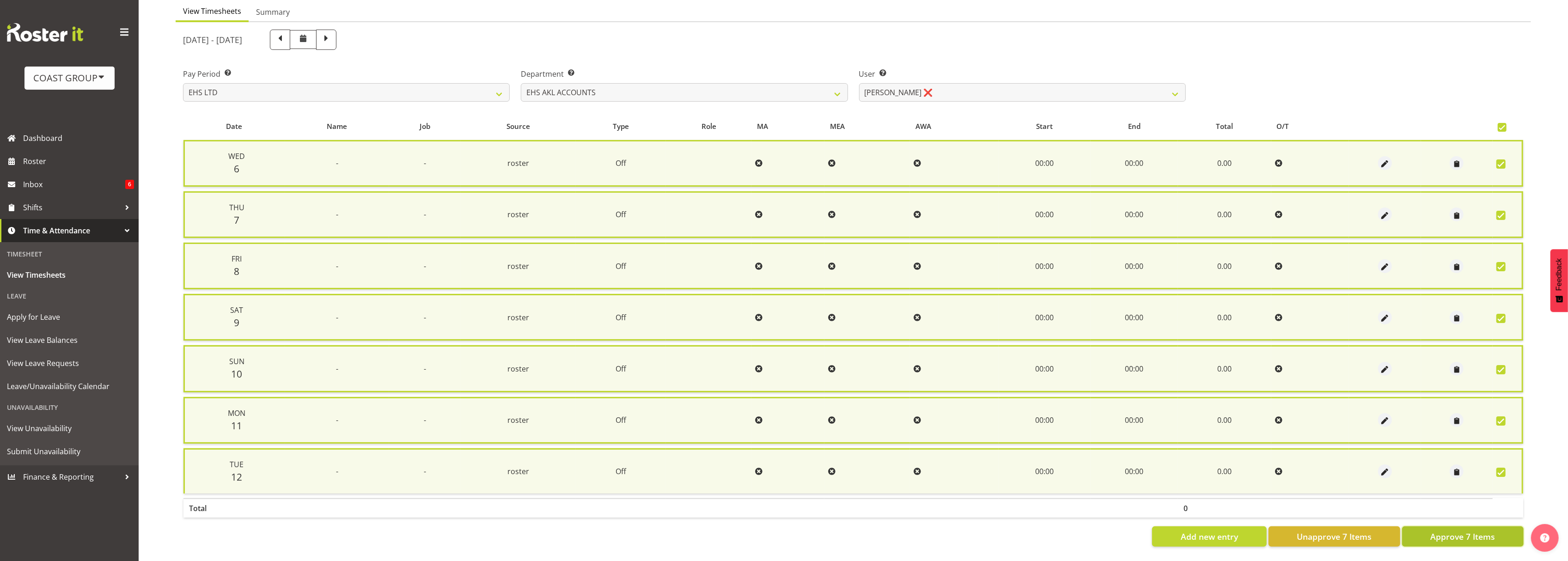
click at [1480, 531] on span "Approve 7 Items" at bounding box center [1463, 536] width 65 height 12
checkbox input "false"
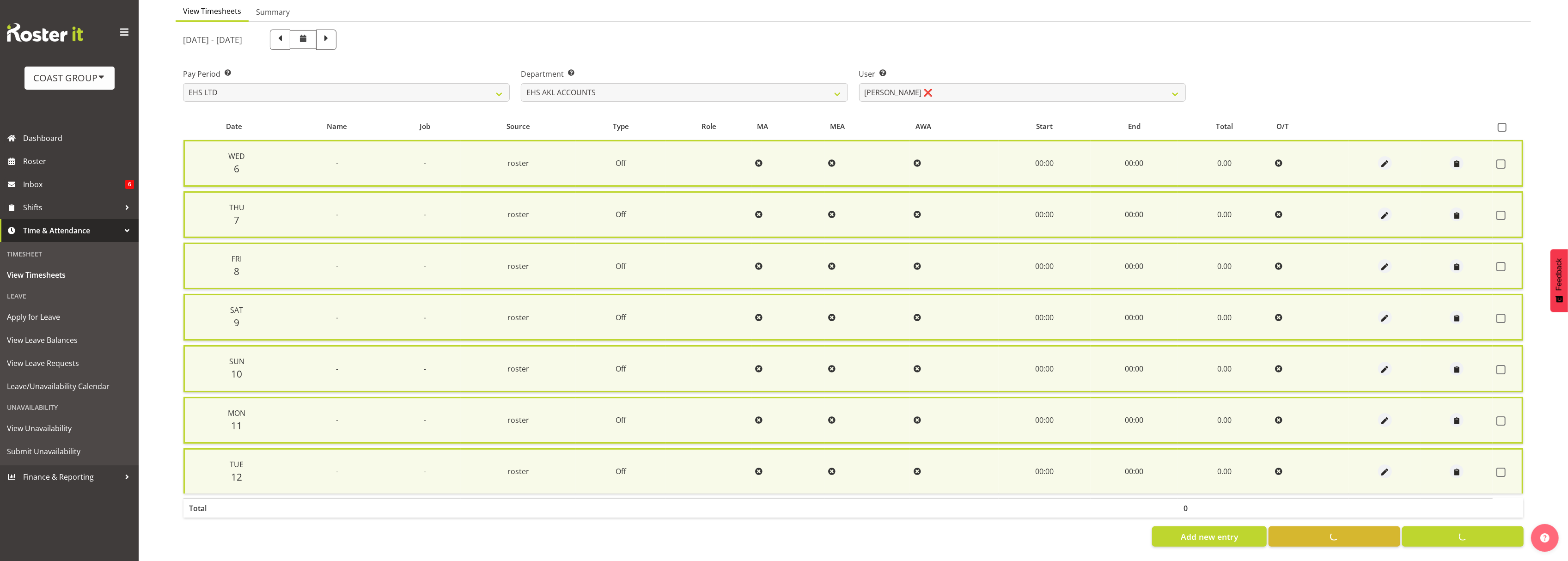
checkbox input "false"
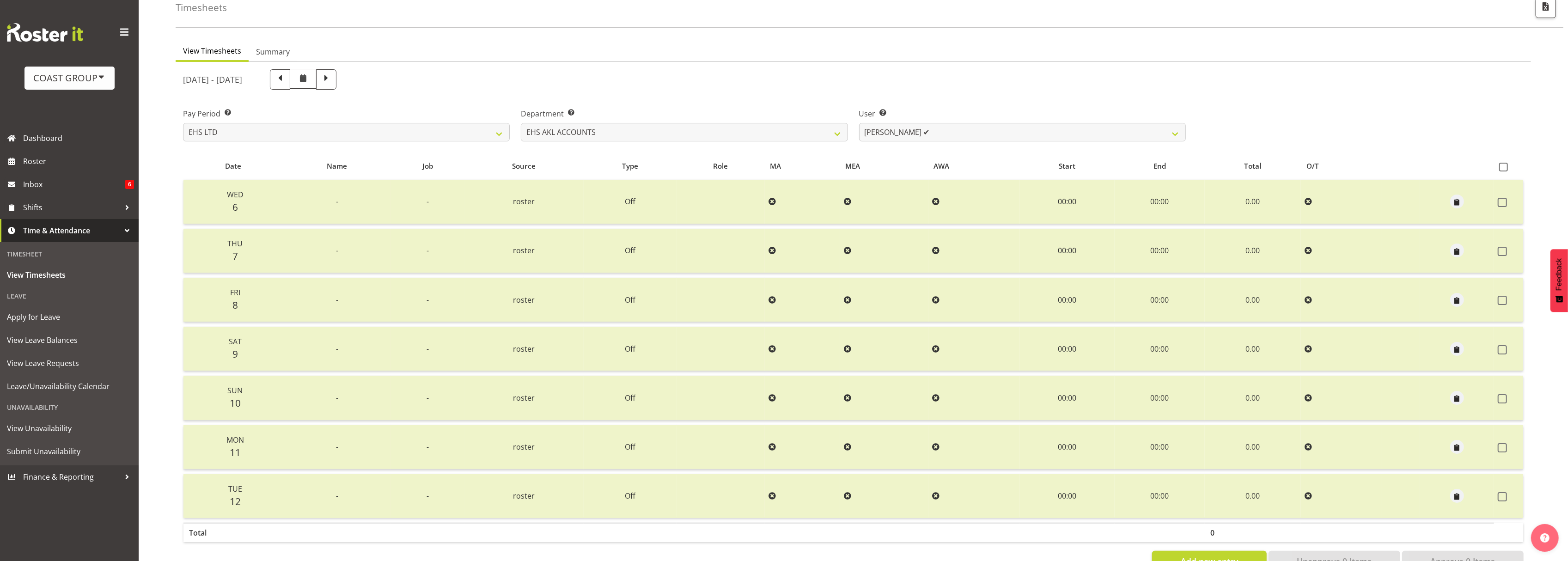
scroll to position [0, 0]
